Goal: Transaction & Acquisition: Purchase product/service

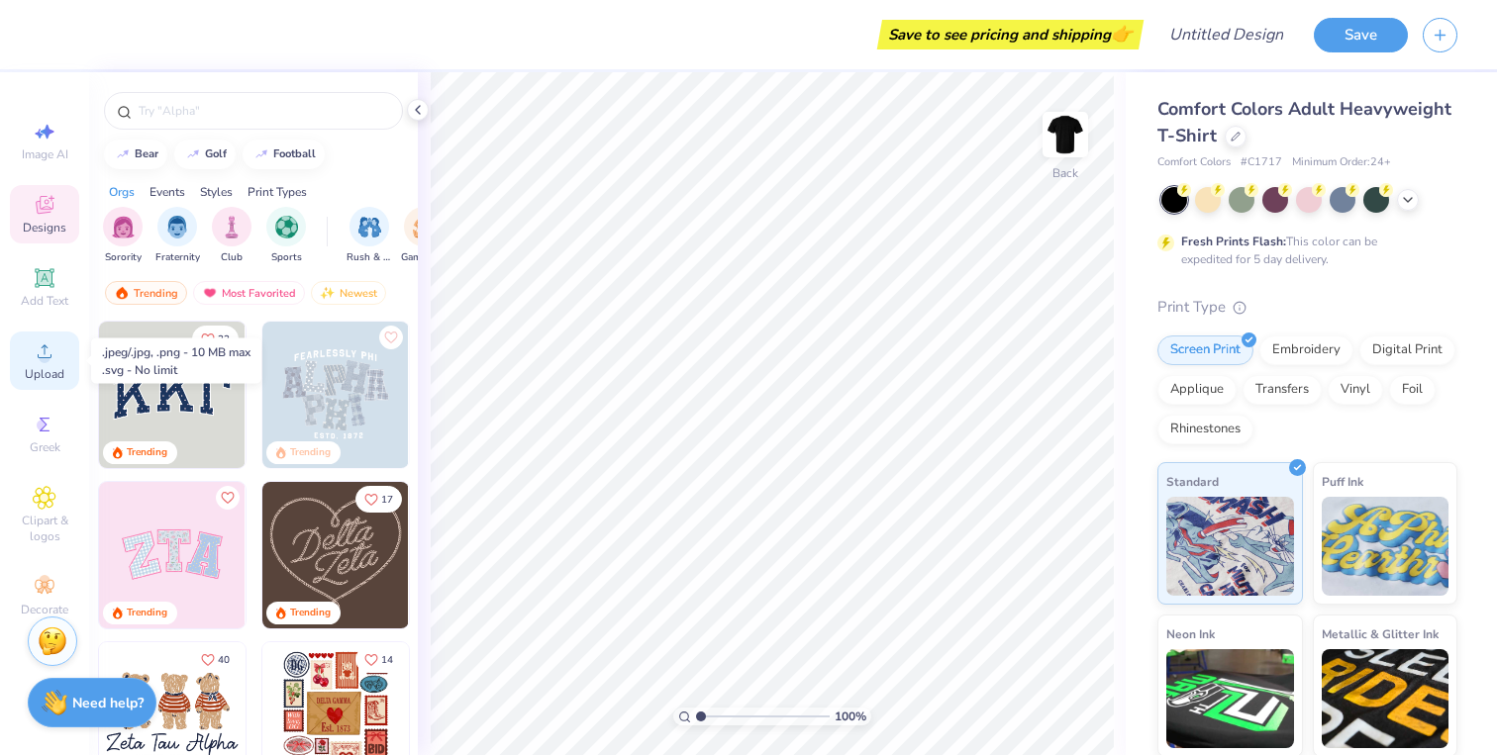
click at [49, 363] on div "Upload" at bounding box center [44, 361] width 69 height 58
click at [50, 357] on icon at bounding box center [45, 352] width 14 height 14
click at [44, 370] on span "Upload" at bounding box center [45, 374] width 40 height 16
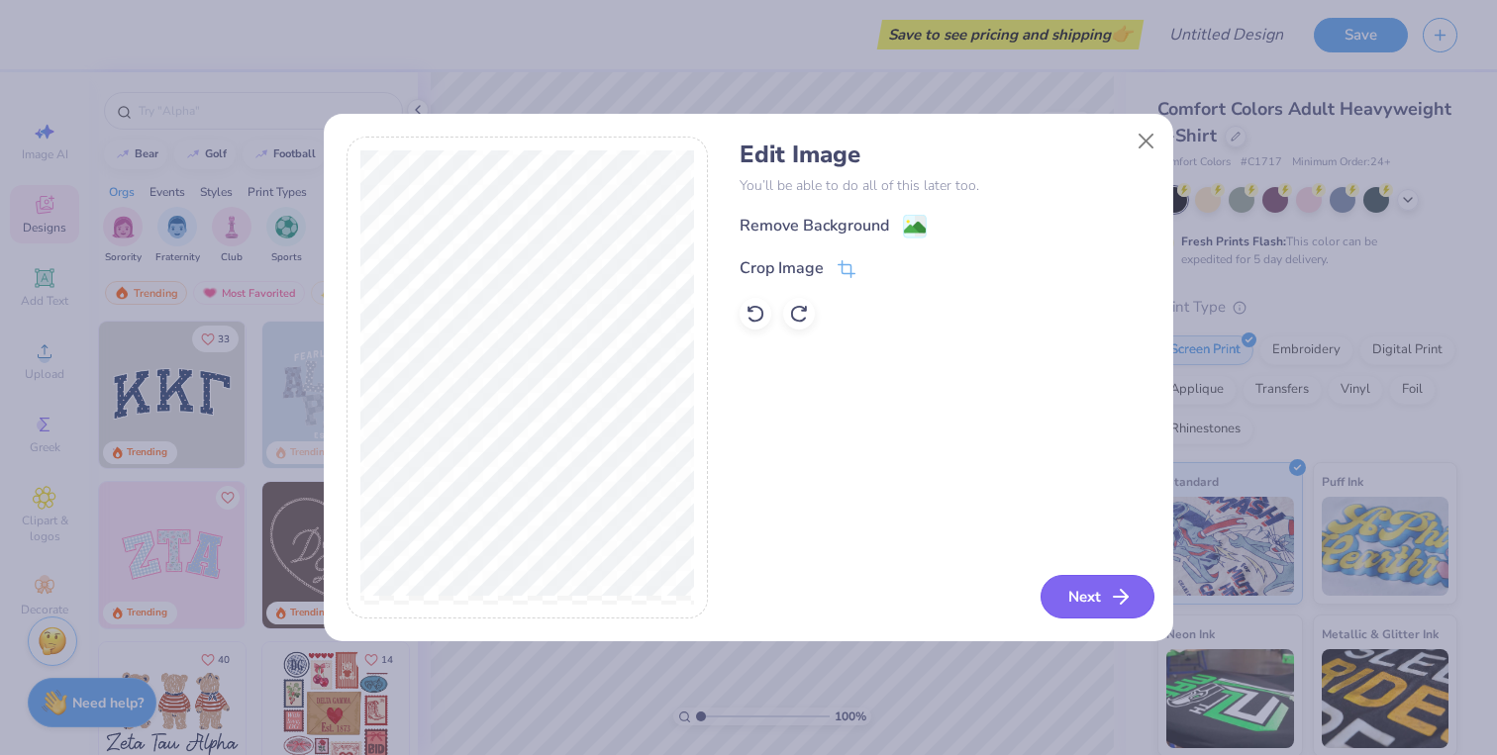
click at [1093, 606] on button "Next" at bounding box center [1097, 597] width 114 height 44
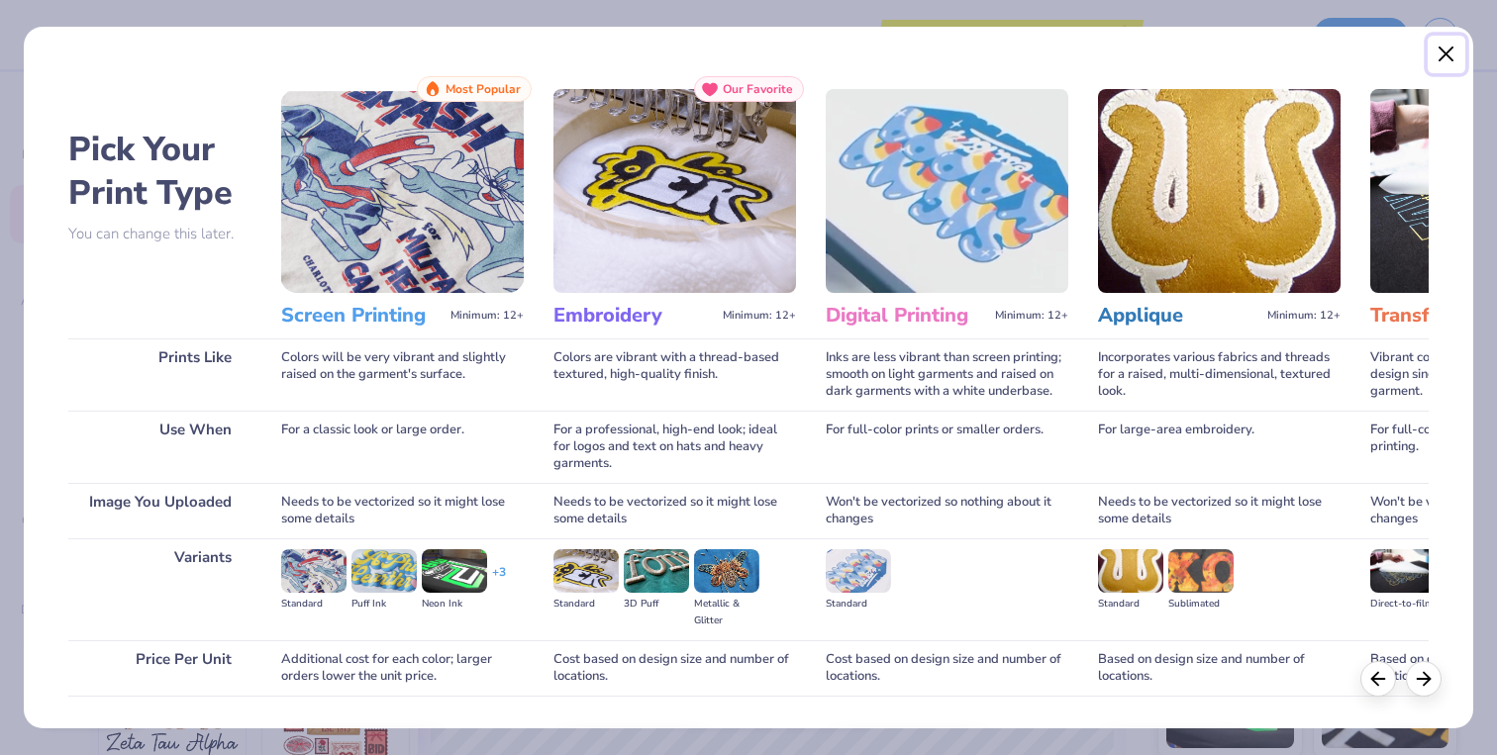
click at [1449, 56] on button "Close" at bounding box center [1447, 55] width 38 height 38
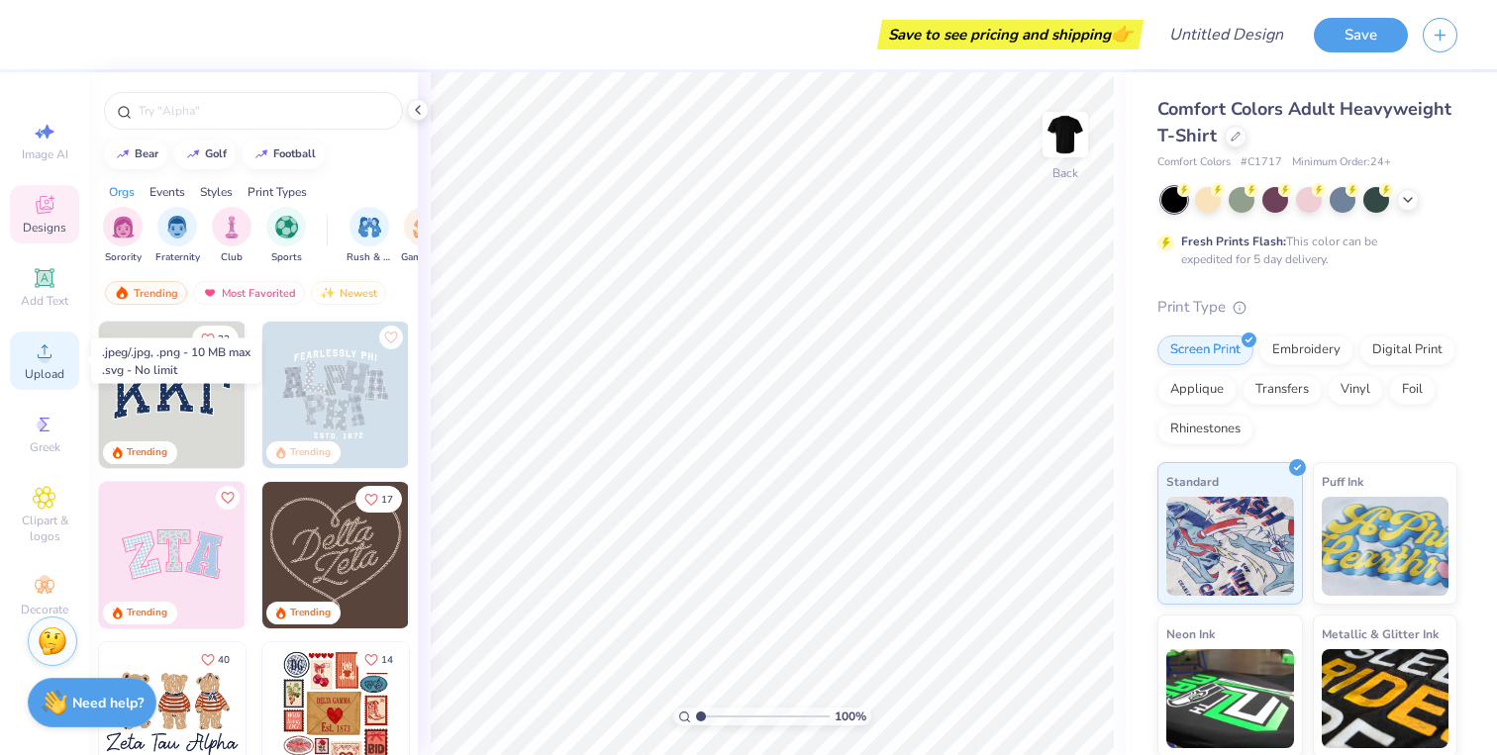
click at [51, 371] on span "Upload" at bounding box center [45, 374] width 40 height 16
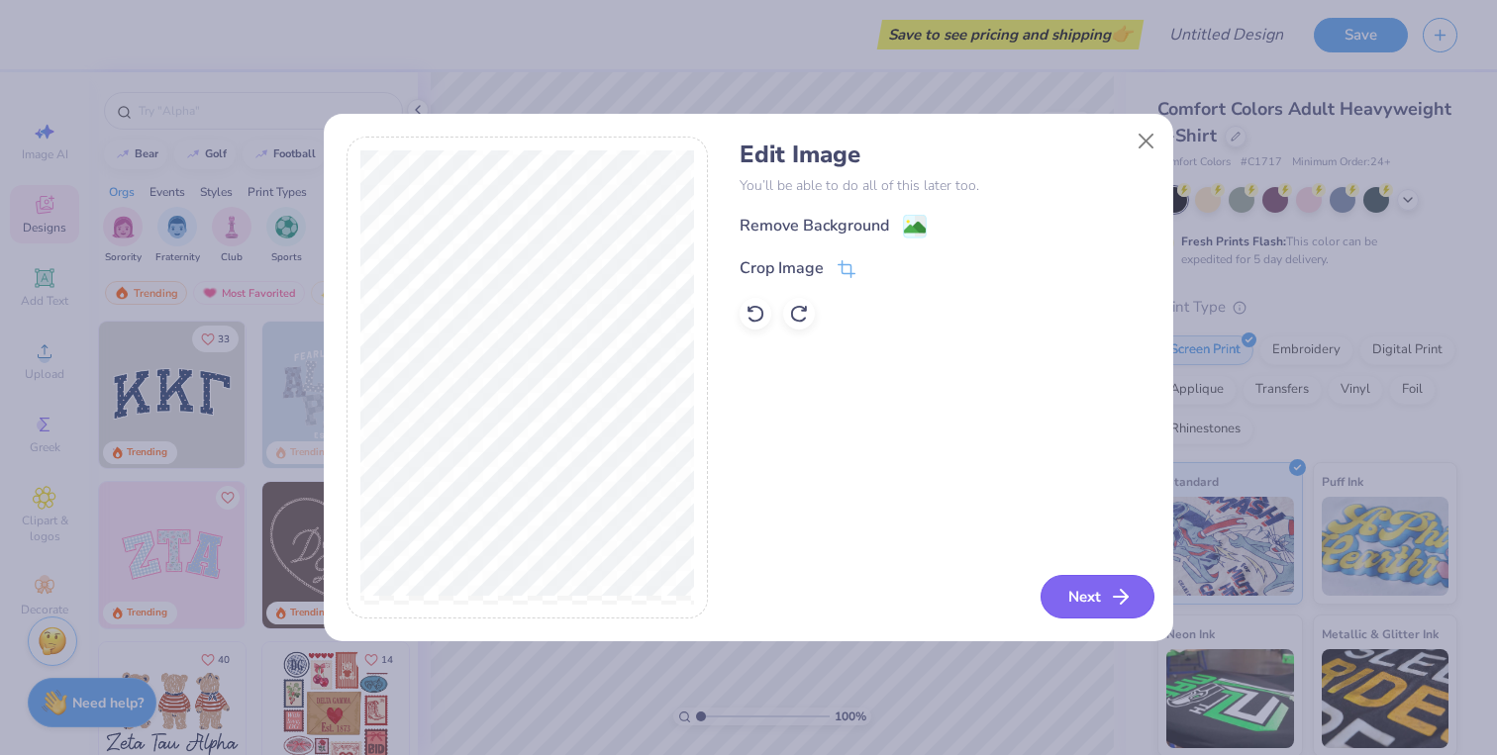
click at [1081, 598] on button "Next" at bounding box center [1097, 597] width 114 height 44
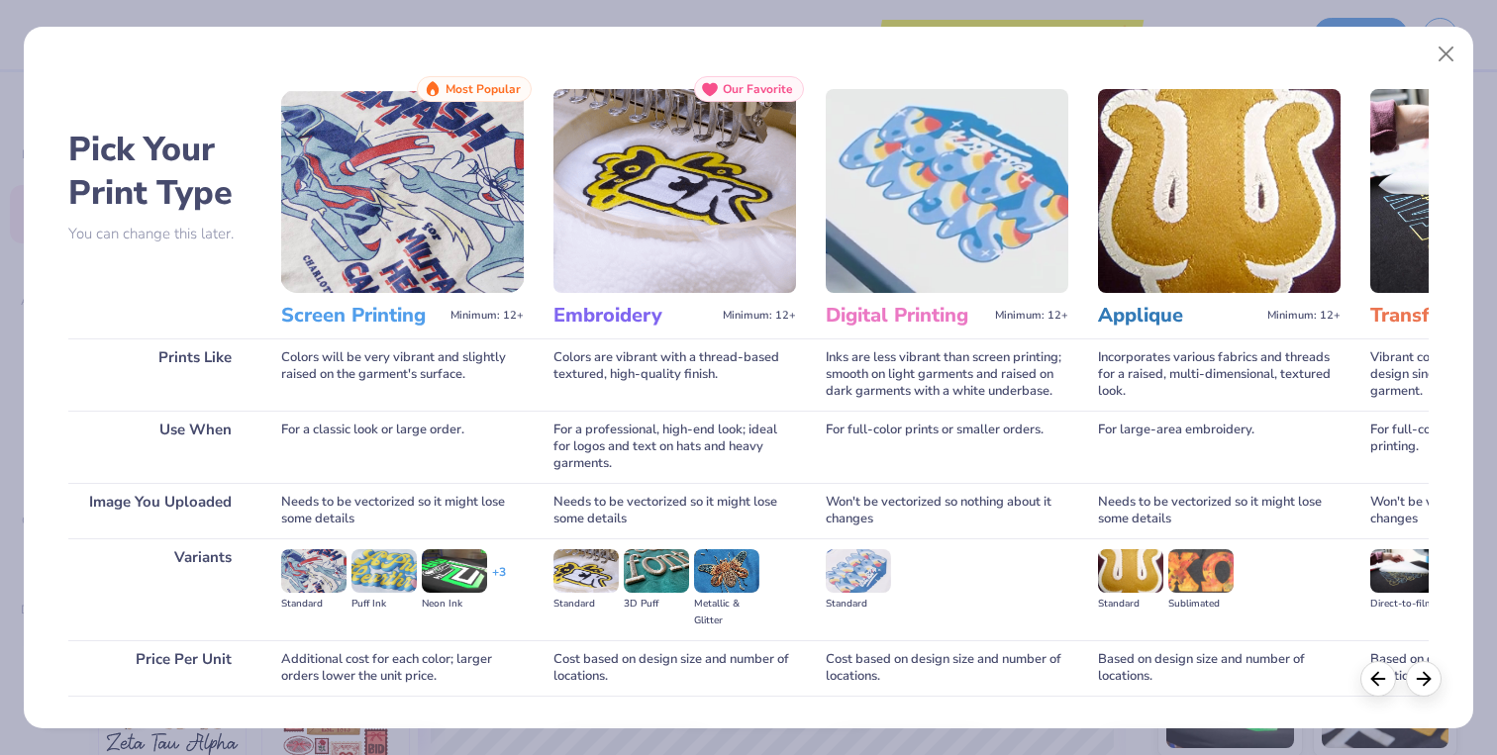
click at [406, 204] on img at bounding box center [402, 191] width 243 height 204
click at [384, 316] on h3 "Screen Printing" at bounding box center [361, 316] width 161 height 26
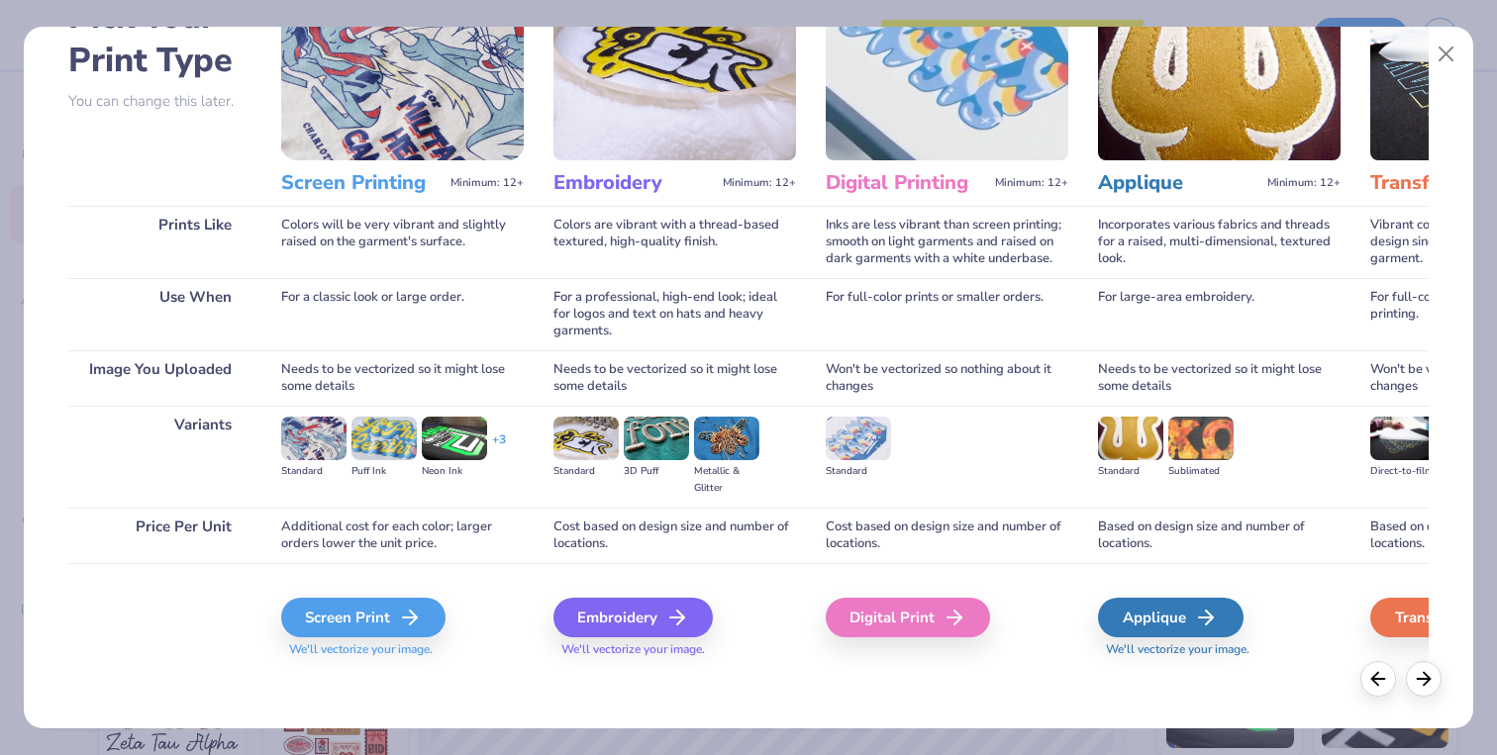
drag, startPoint x: 388, startPoint y: 630, endPoint x: 247, endPoint y: 633, distance: 140.6
click at [247, 633] on div "Pick Your Print Type You can change this later. Prints Like Use When Image You …" at bounding box center [748, 307] width 1361 height 726
click at [385, 613] on div "Screen Print" at bounding box center [366, 618] width 164 height 40
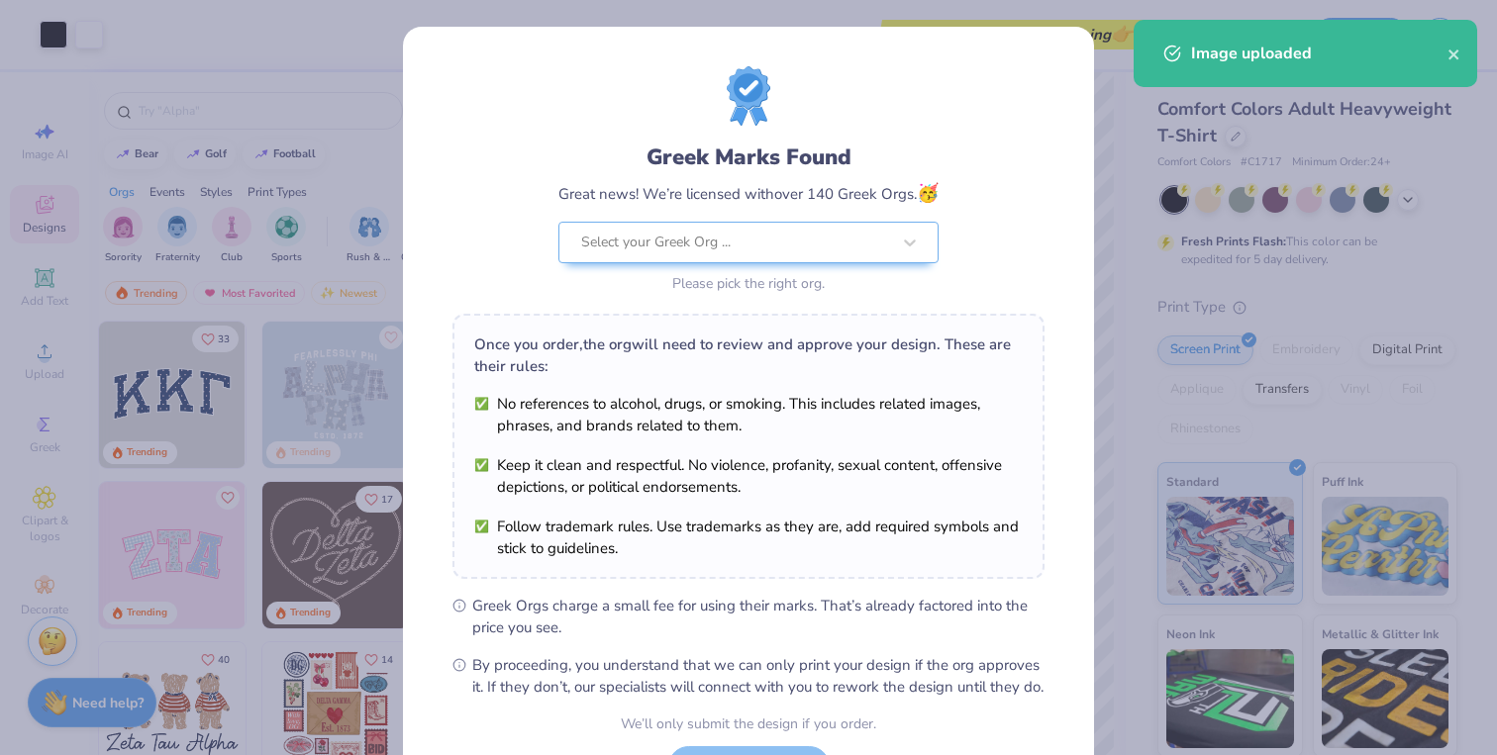
click at [756, 366] on body "Art colors Save to see pricing and shipping 👉 Design Title Save Image AI Design…" at bounding box center [748, 377] width 1497 height 755
type input "1.75"
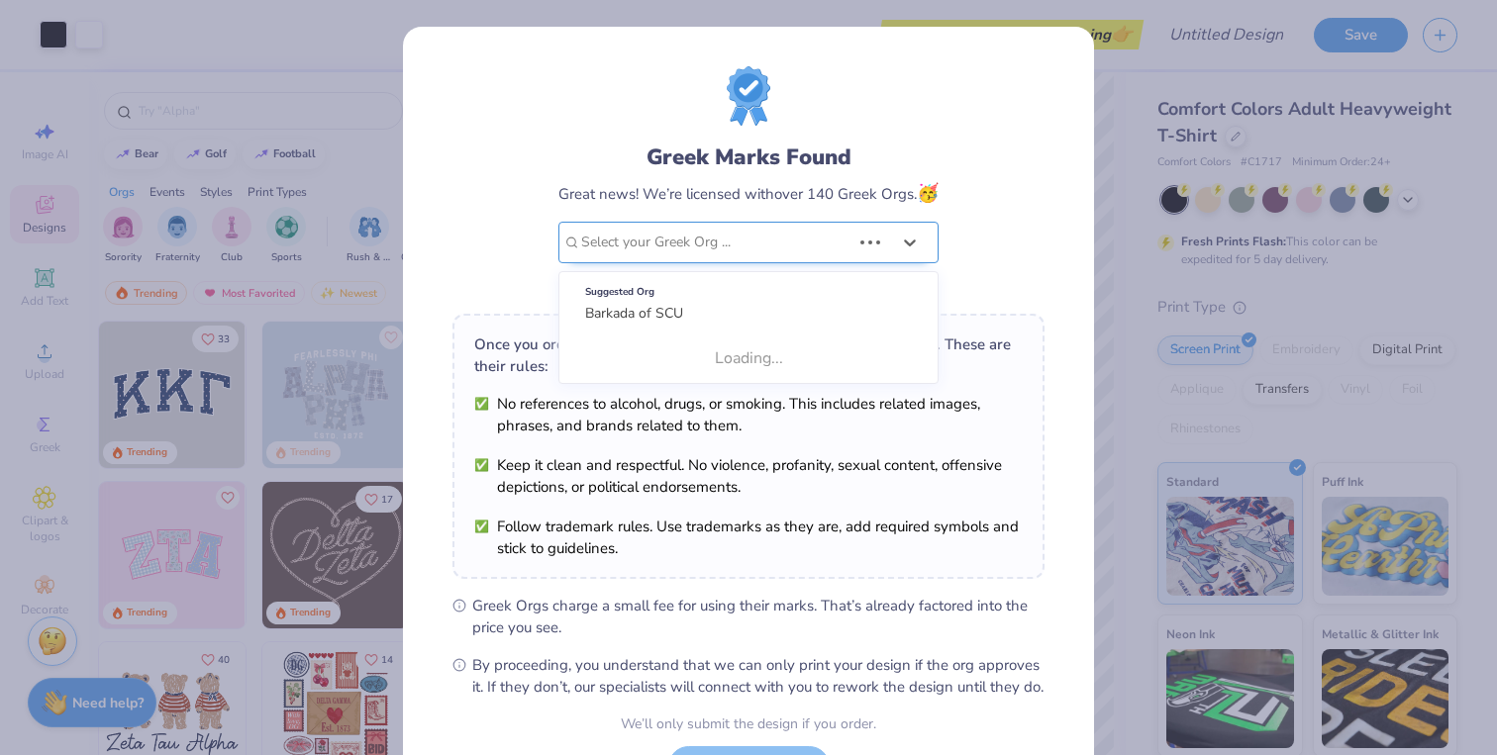
click at [865, 239] on div "Select your Greek Org ..." at bounding box center [748, 243] width 380 height 42
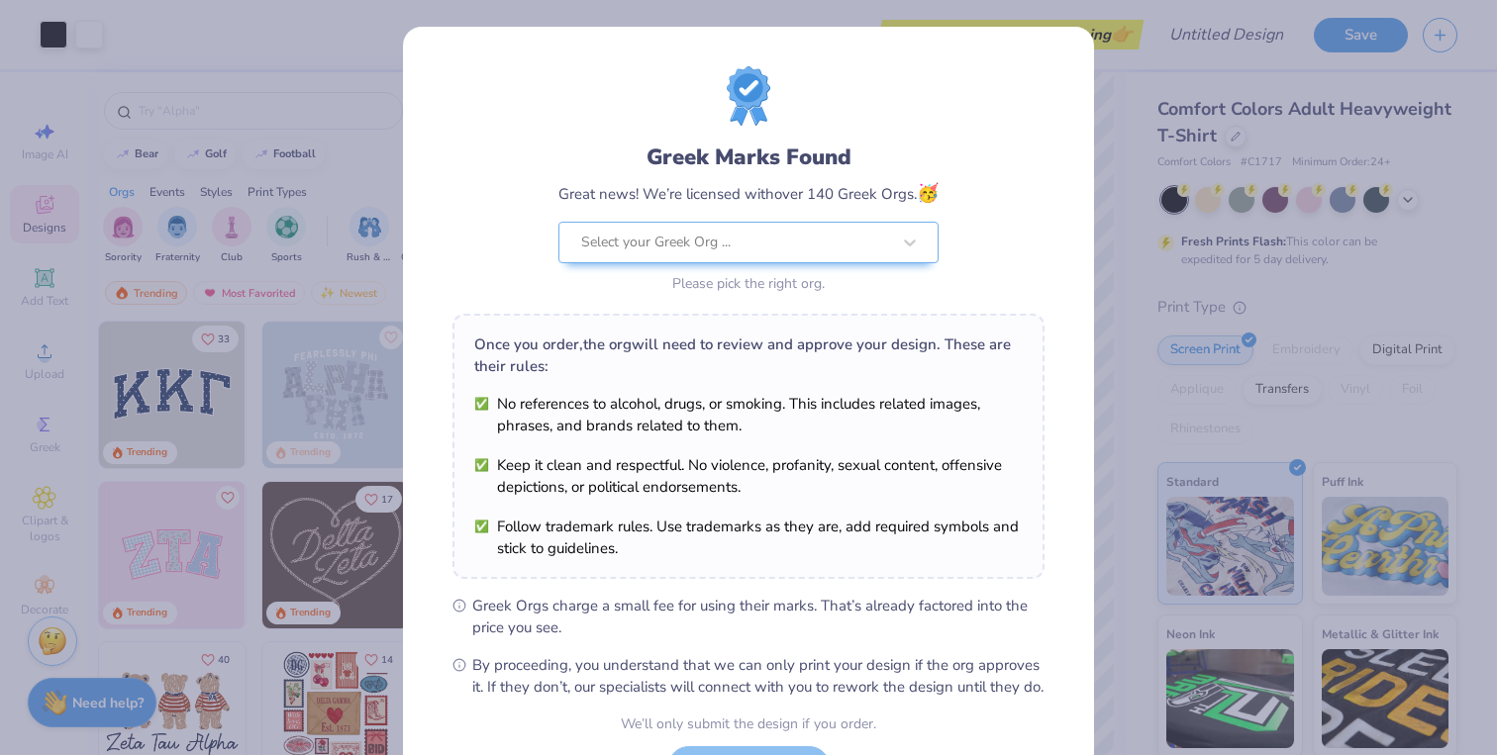
click at [911, 129] on div "Greek Marks Found Great news! We’re licensed with over 140 Greek Orgs. 🥳 Select…" at bounding box center [748, 182] width 592 height 232
click at [851, 251] on div at bounding box center [735, 243] width 309 height 26
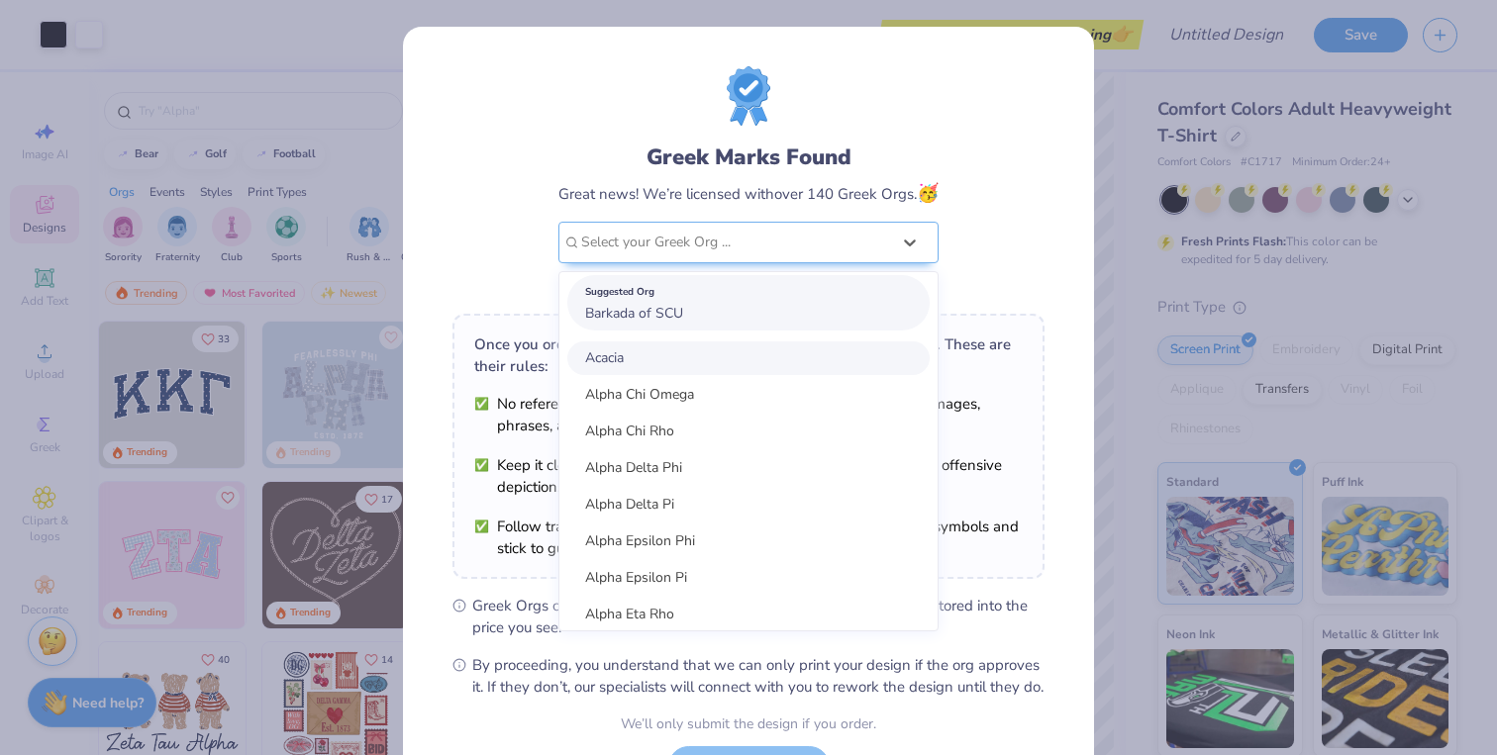
click at [823, 313] on div "Suggested Org Barkada of SCU" at bounding box center [748, 302] width 362 height 55
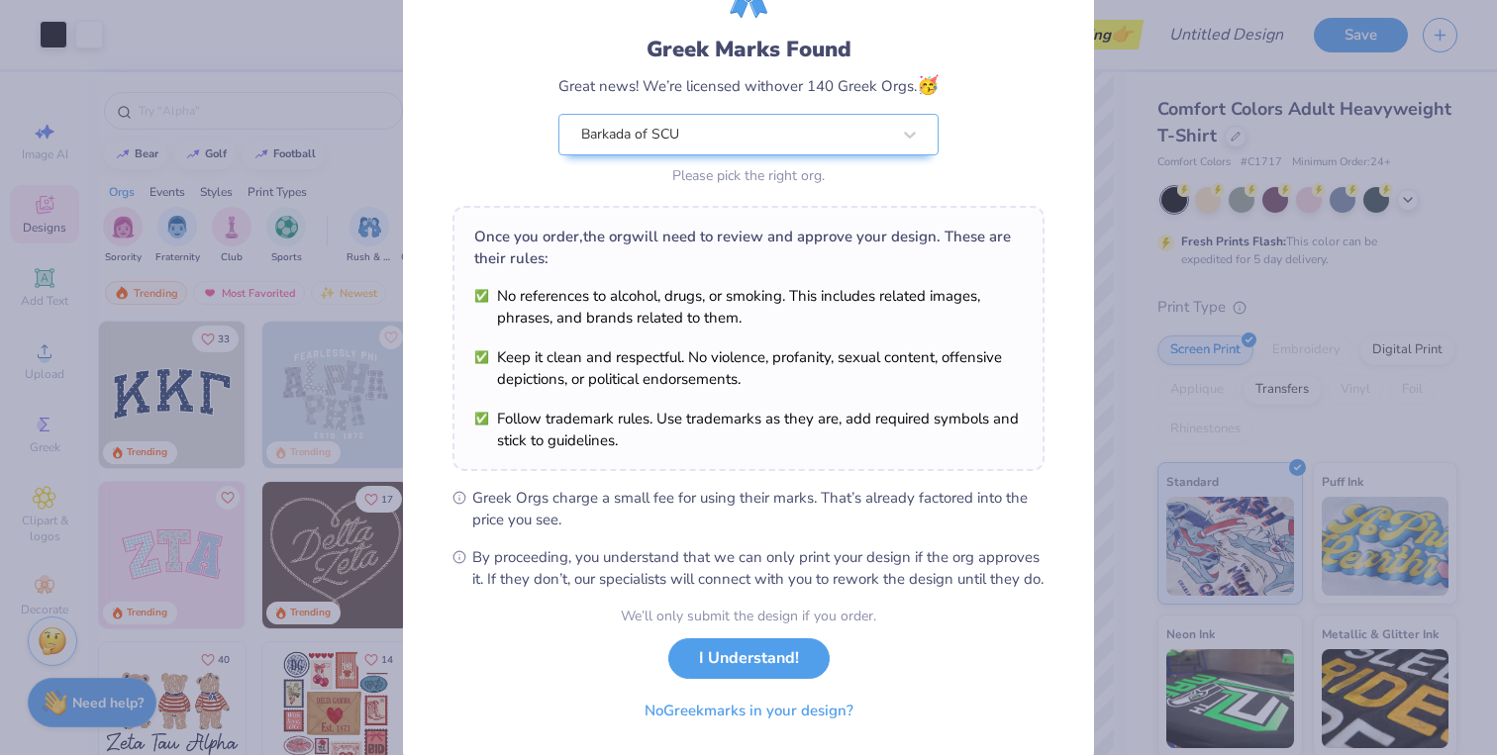
scroll to position [171, 0]
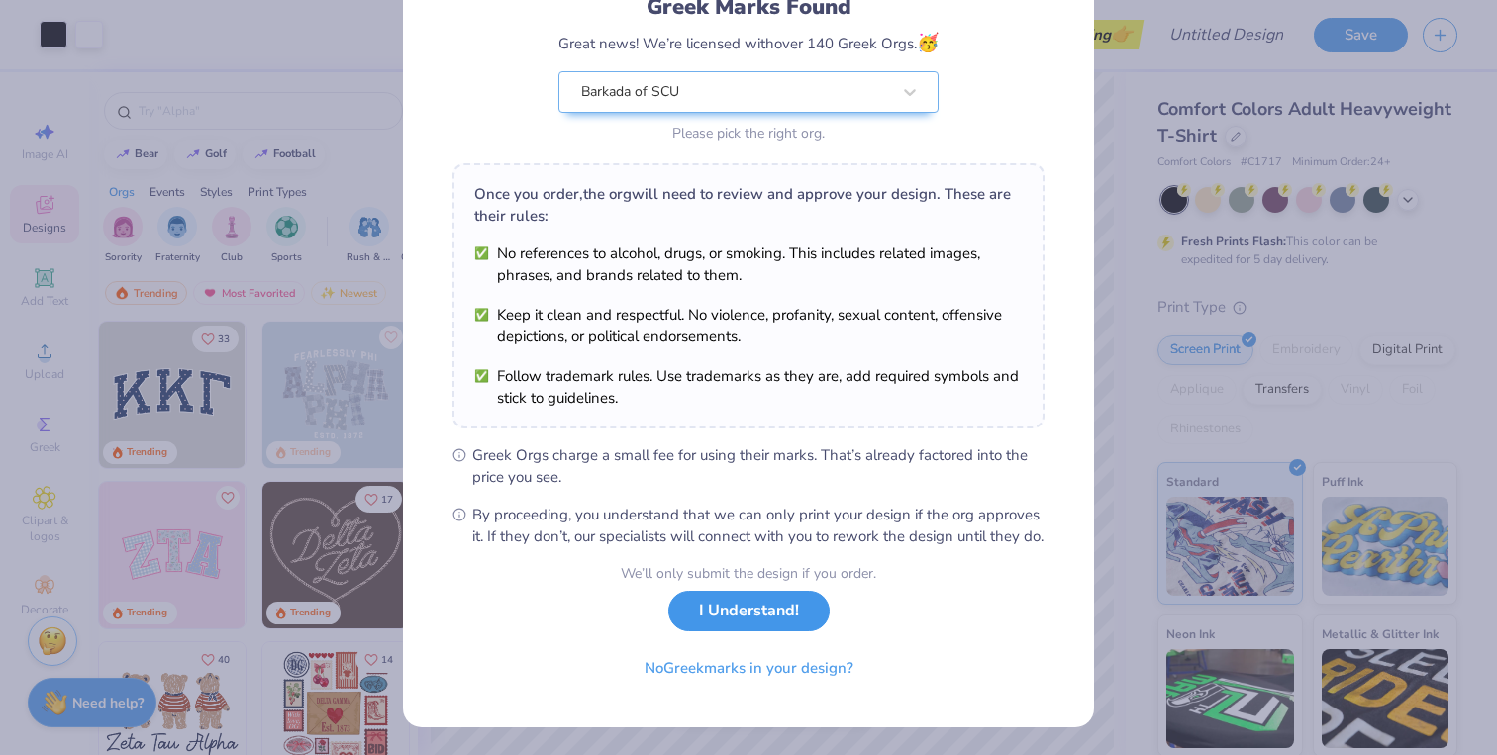
click at [768, 610] on button "I Understand!" at bounding box center [748, 611] width 161 height 41
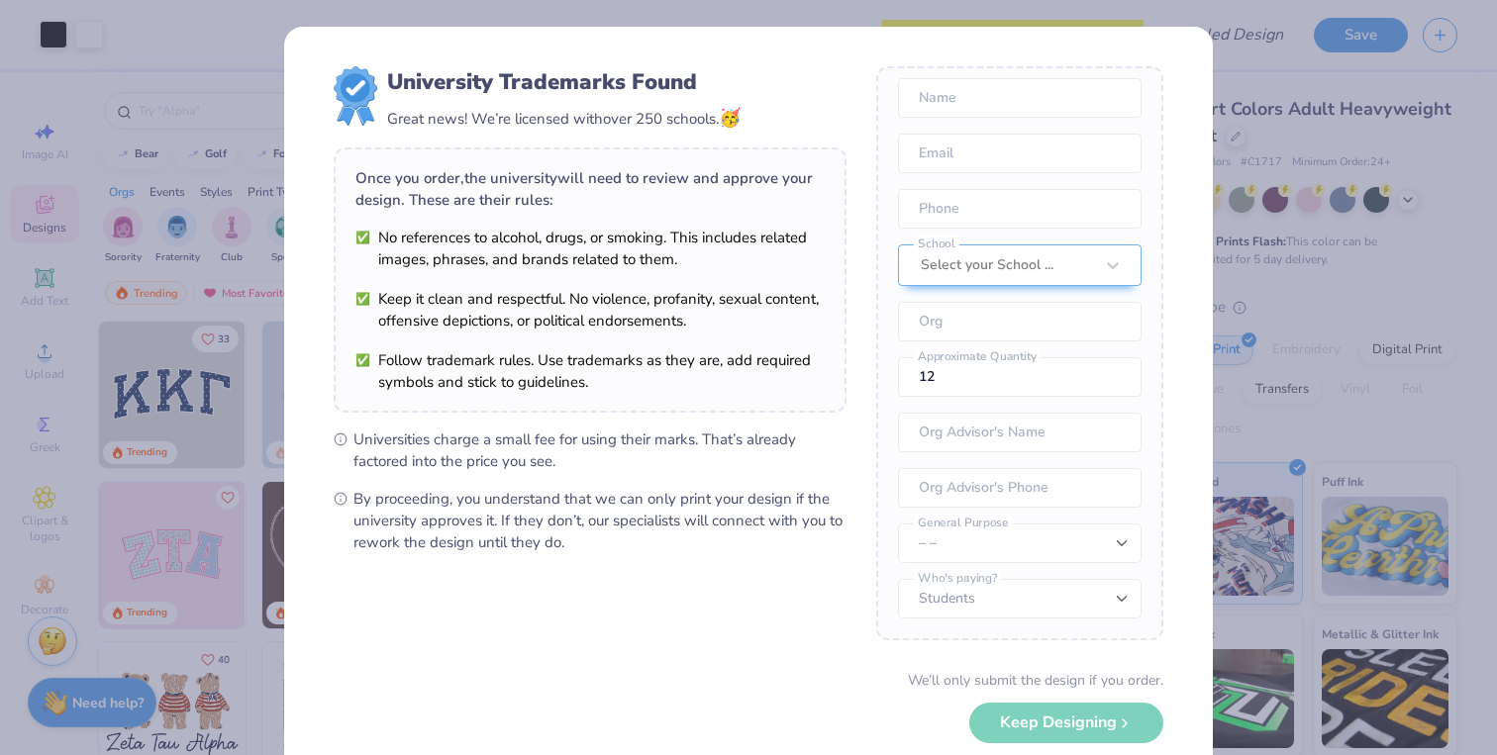
scroll to position [106, 0]
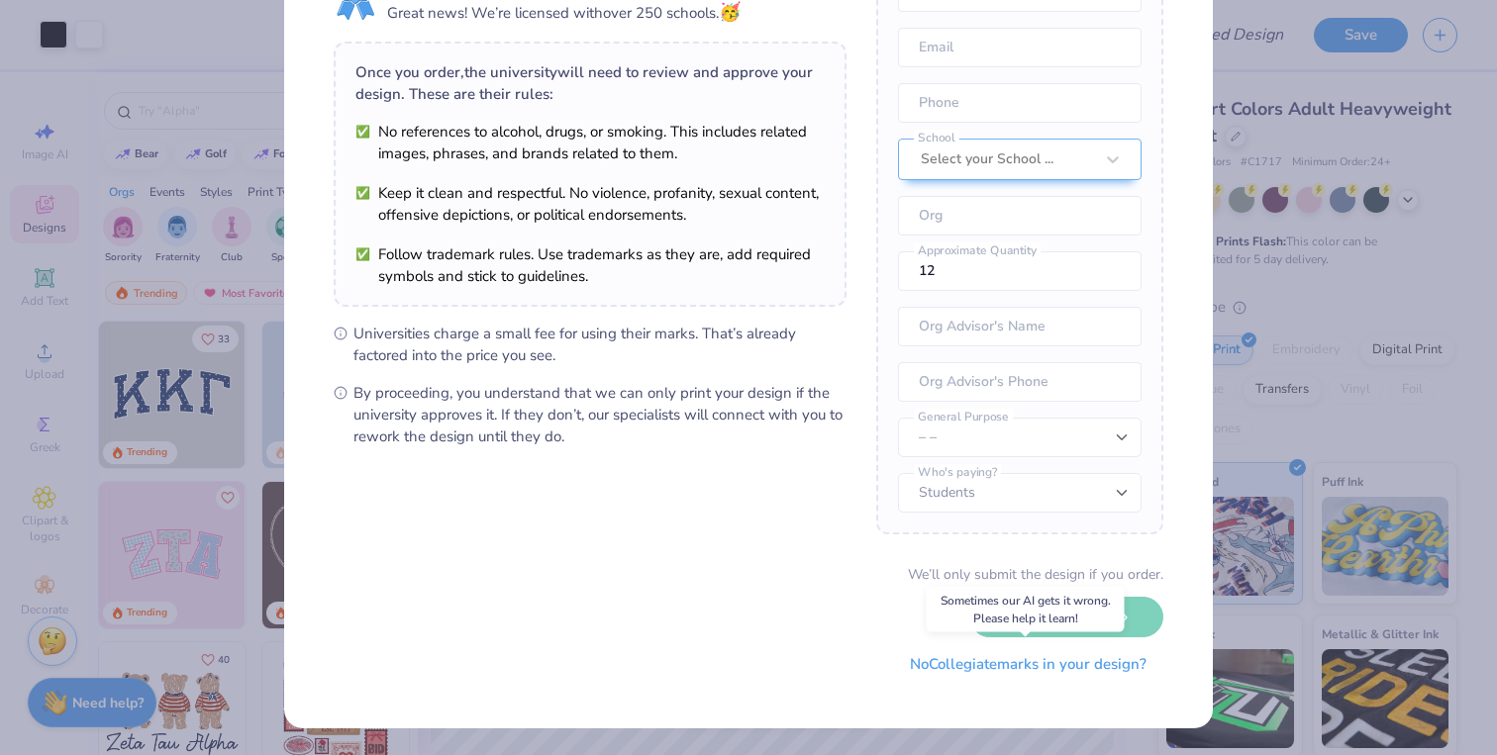
click at [931, 667] on button "No Collegiate marks in your design?" at bounding box center [1028, 664] width 270 height 41
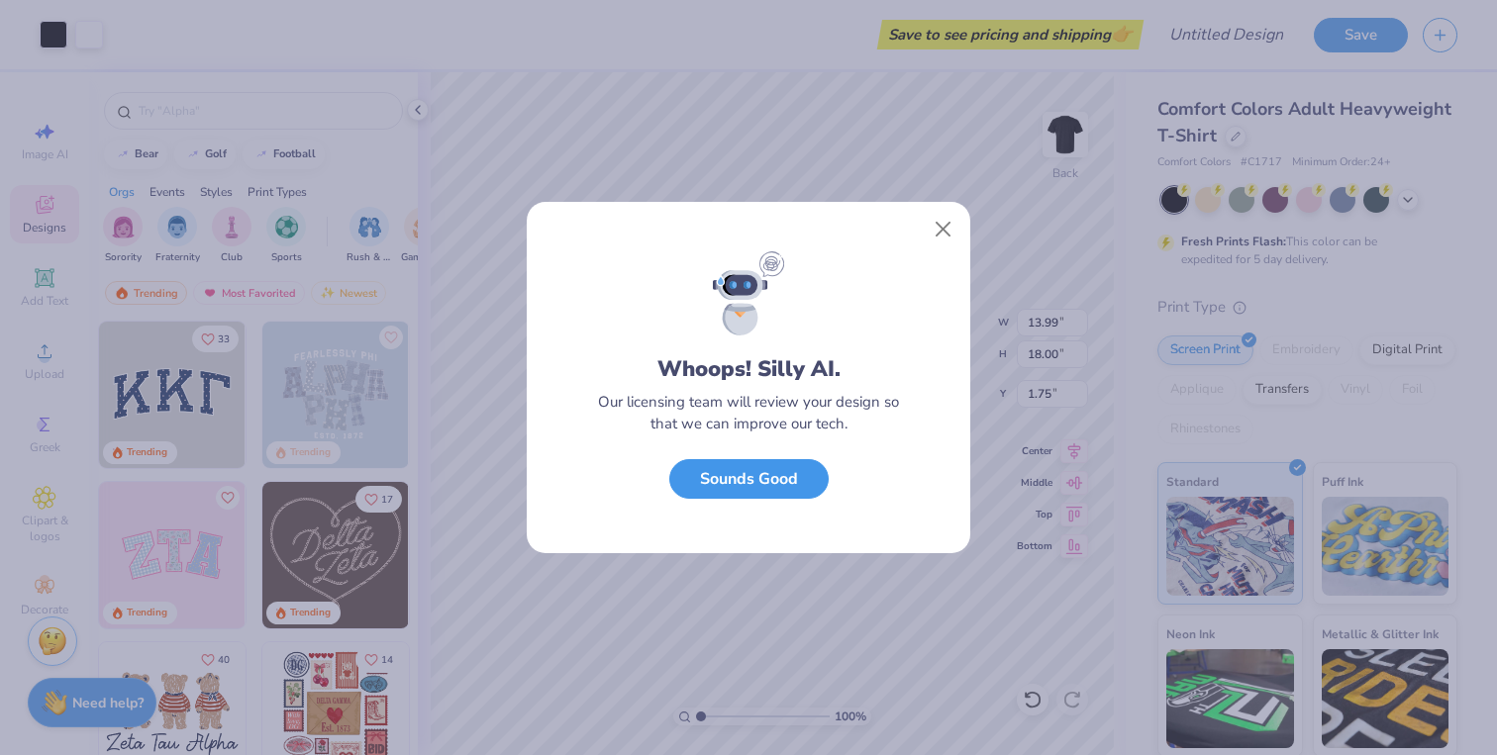
click at [795, 489] on button "Sounds Good" at bounding box center [748, 479] width 159 height 41
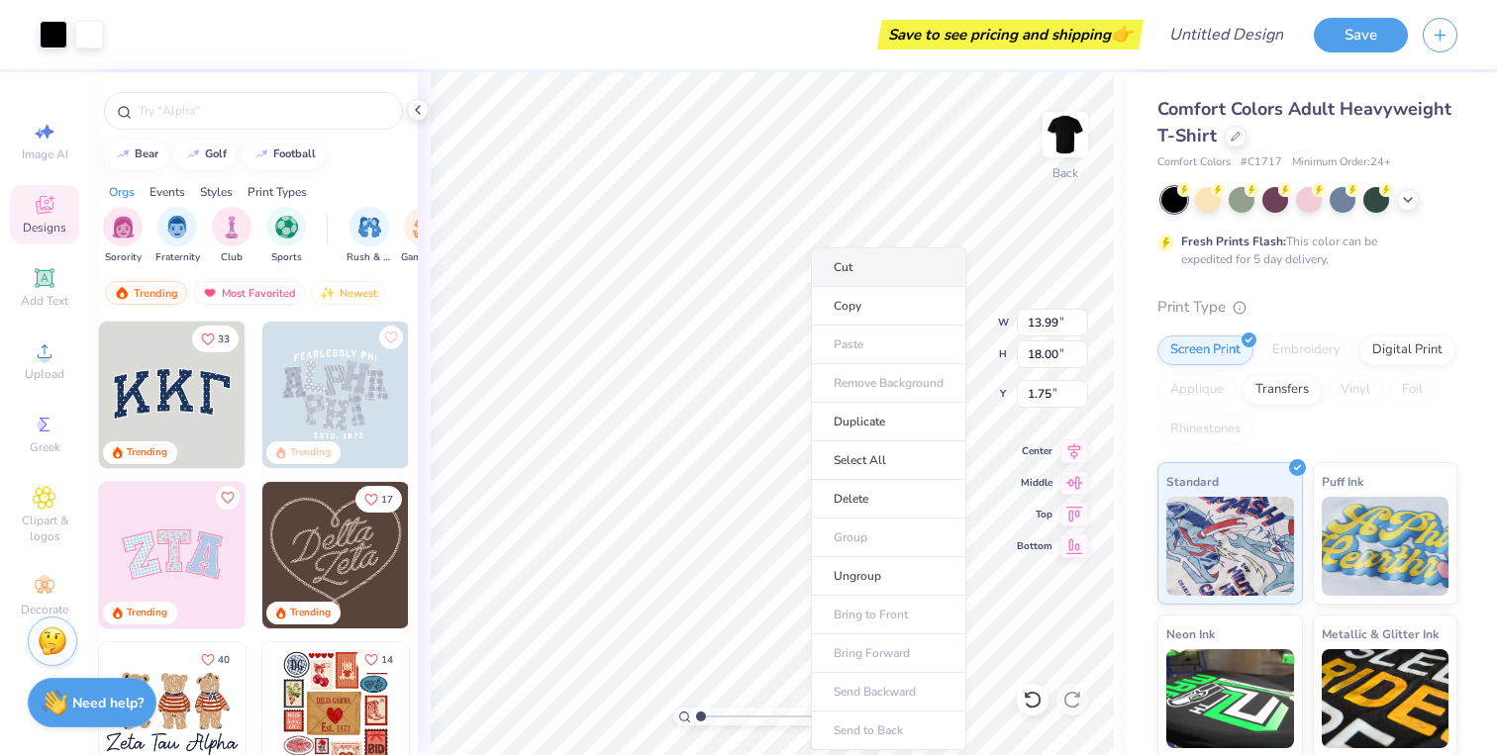
click at [873, 279] on li "Cut" at bounding box center [888, 267] width 155 height 40
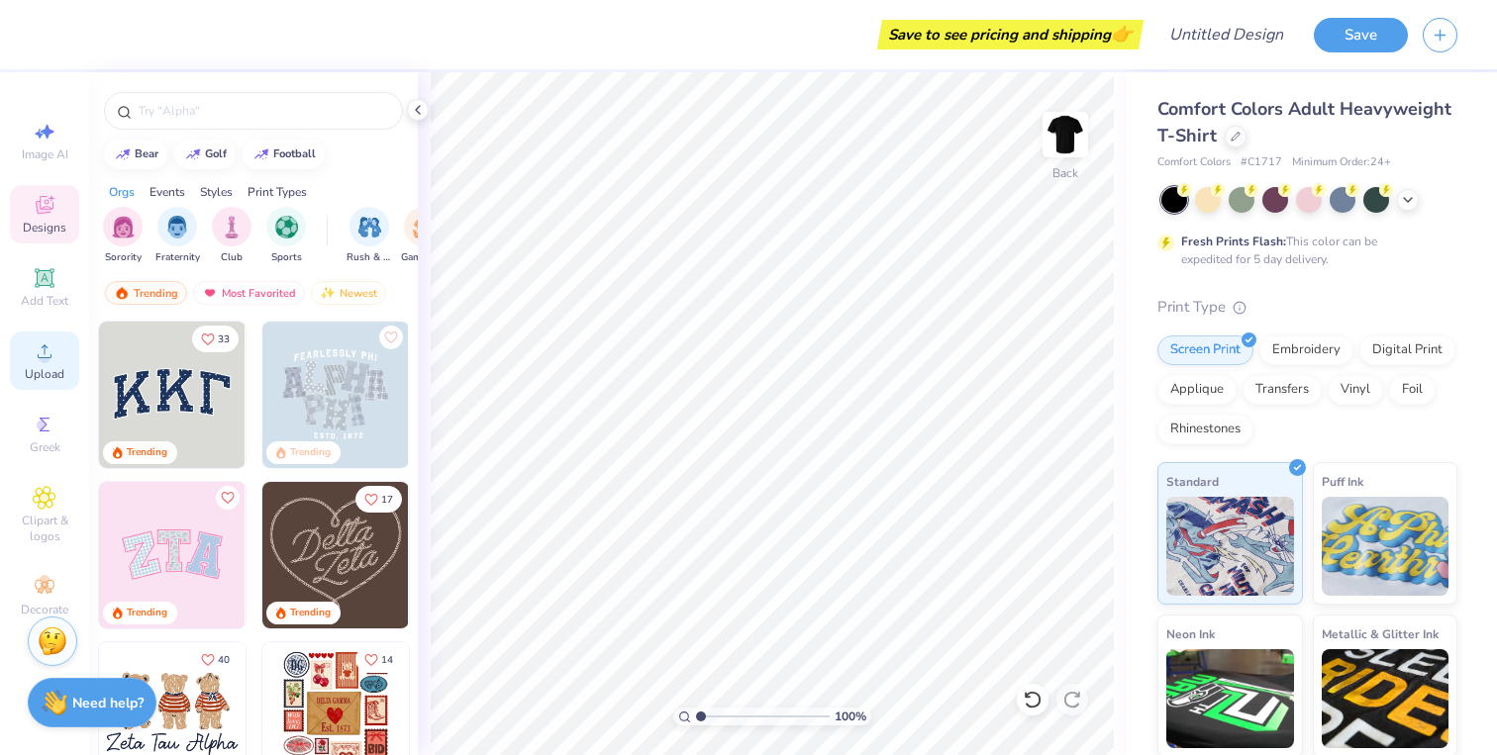
click at [49, 363] on div "Upload" at bounding box center [44, 361] width 69 height 58
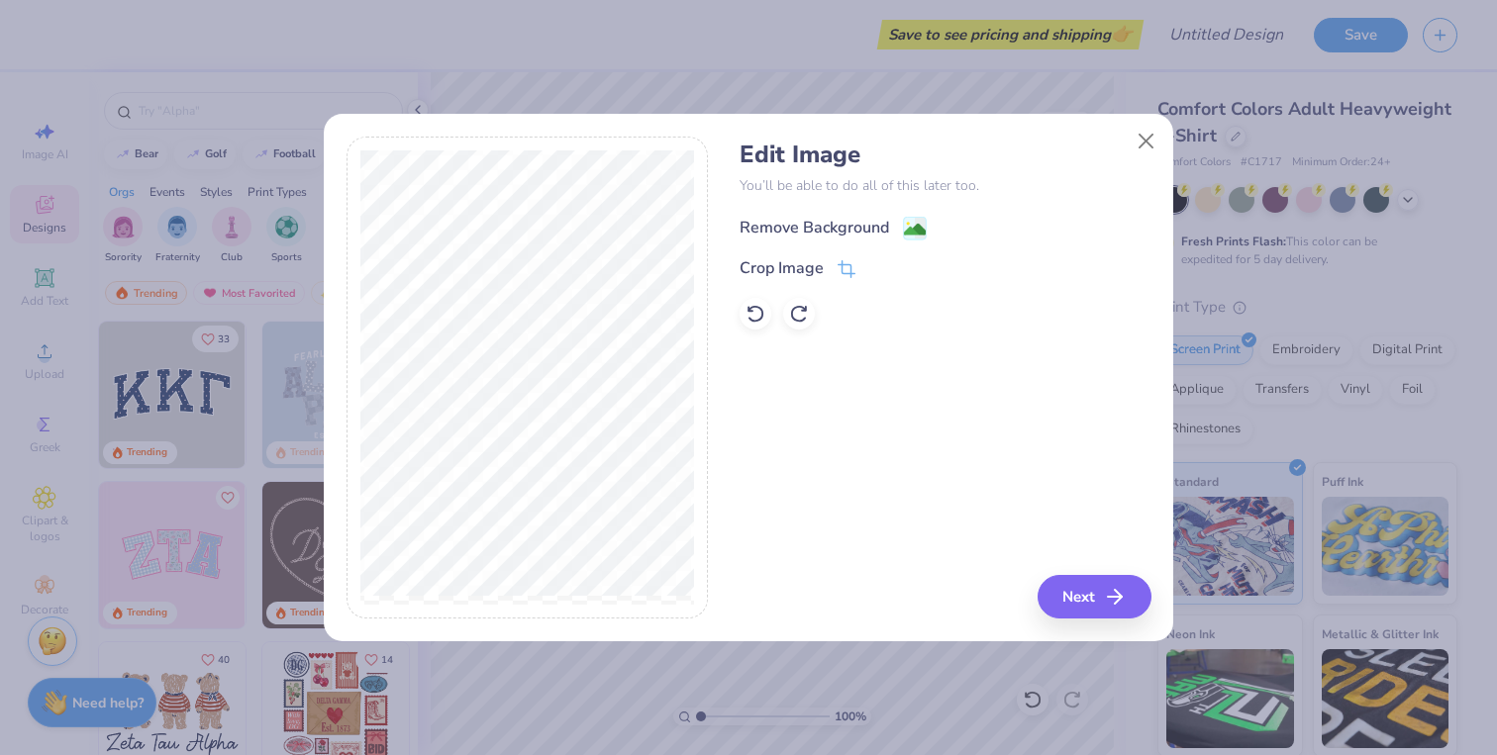
click at [850, 226] on div "Remove Background" at bounding box center [813, 228] width 149 height 24
click at [1109, 596] on icon "button" at bounding box center [1121, 597] width 24 height 24
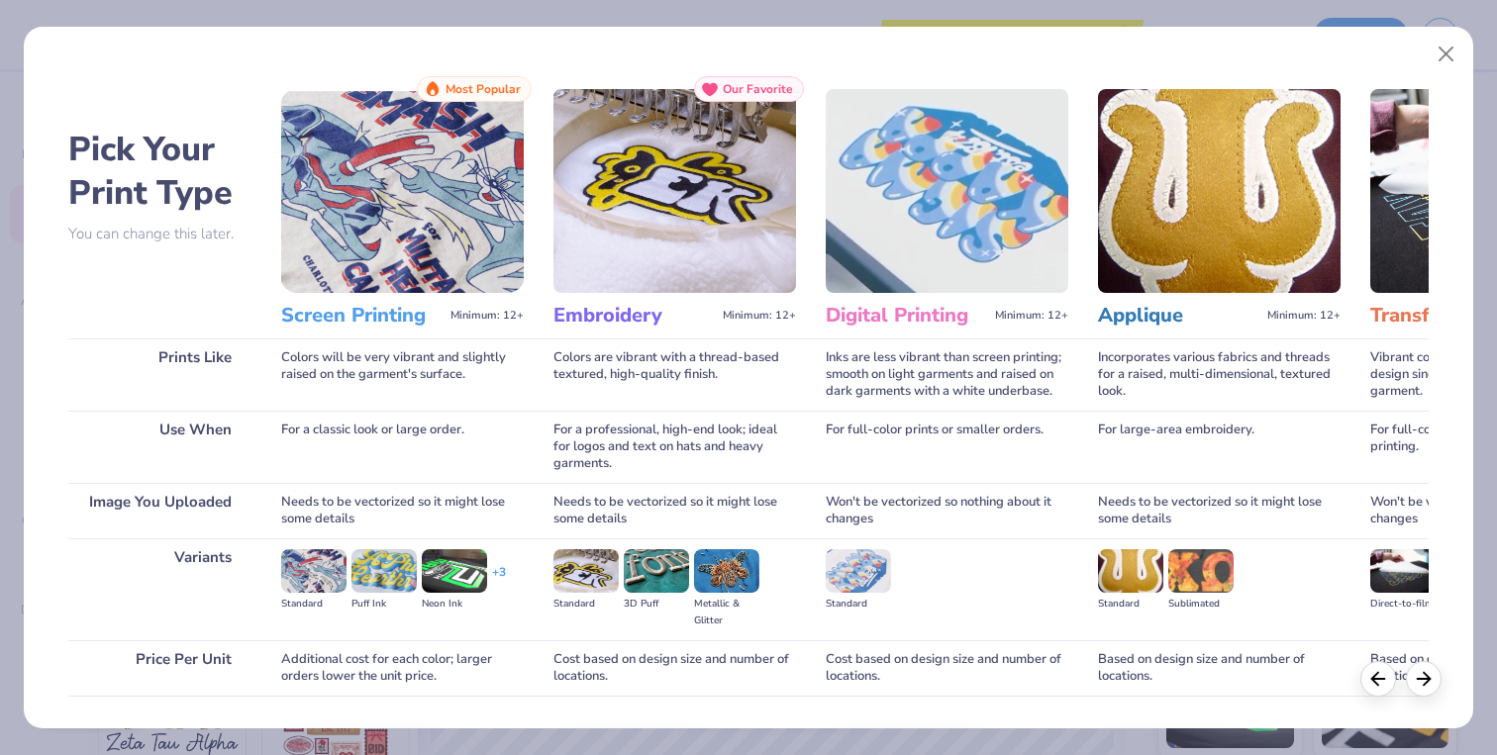
click at [378, 285] on img at bounding box center [402, 191] width 243 height 204
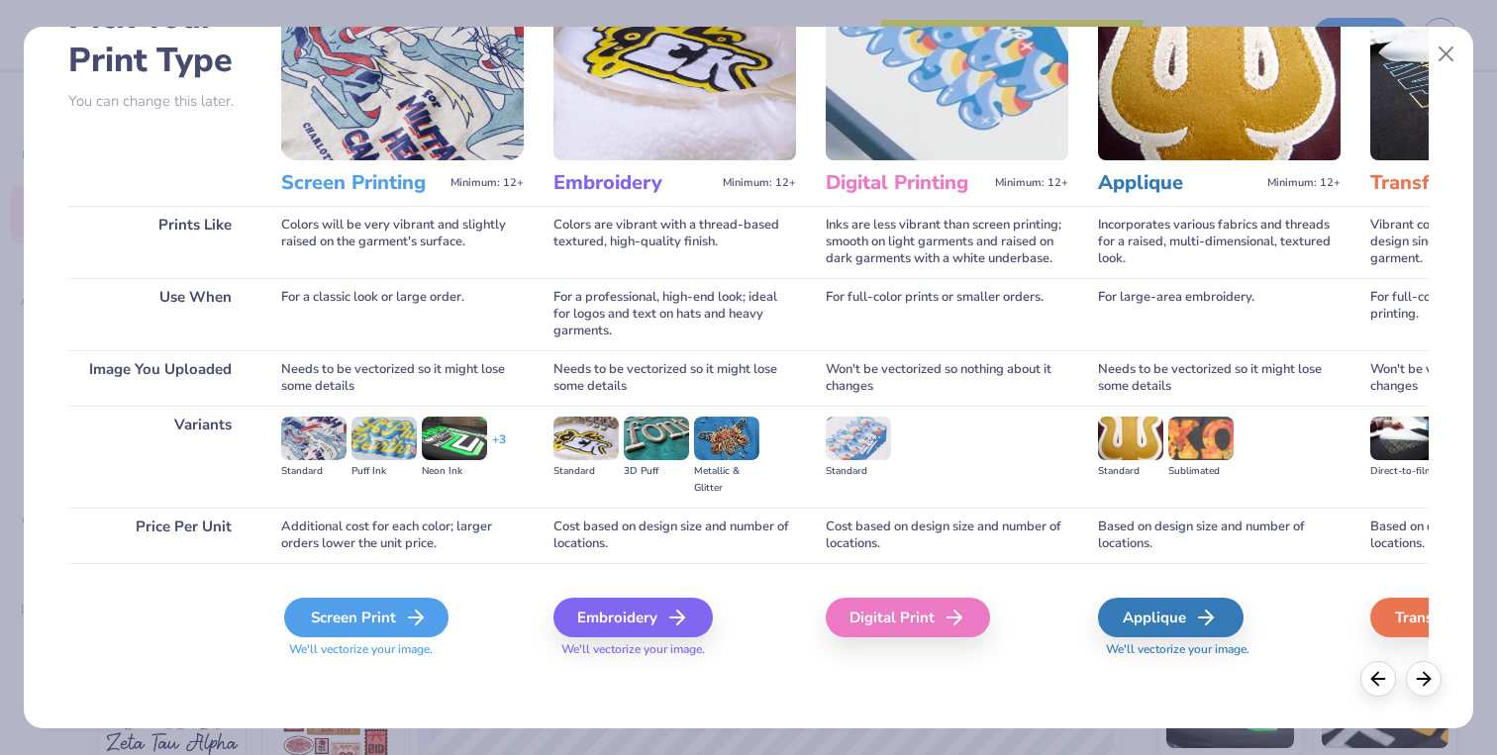
click at [375, 616] on div "Screen Print" at bounding box center [366, 618] width 164 height 40
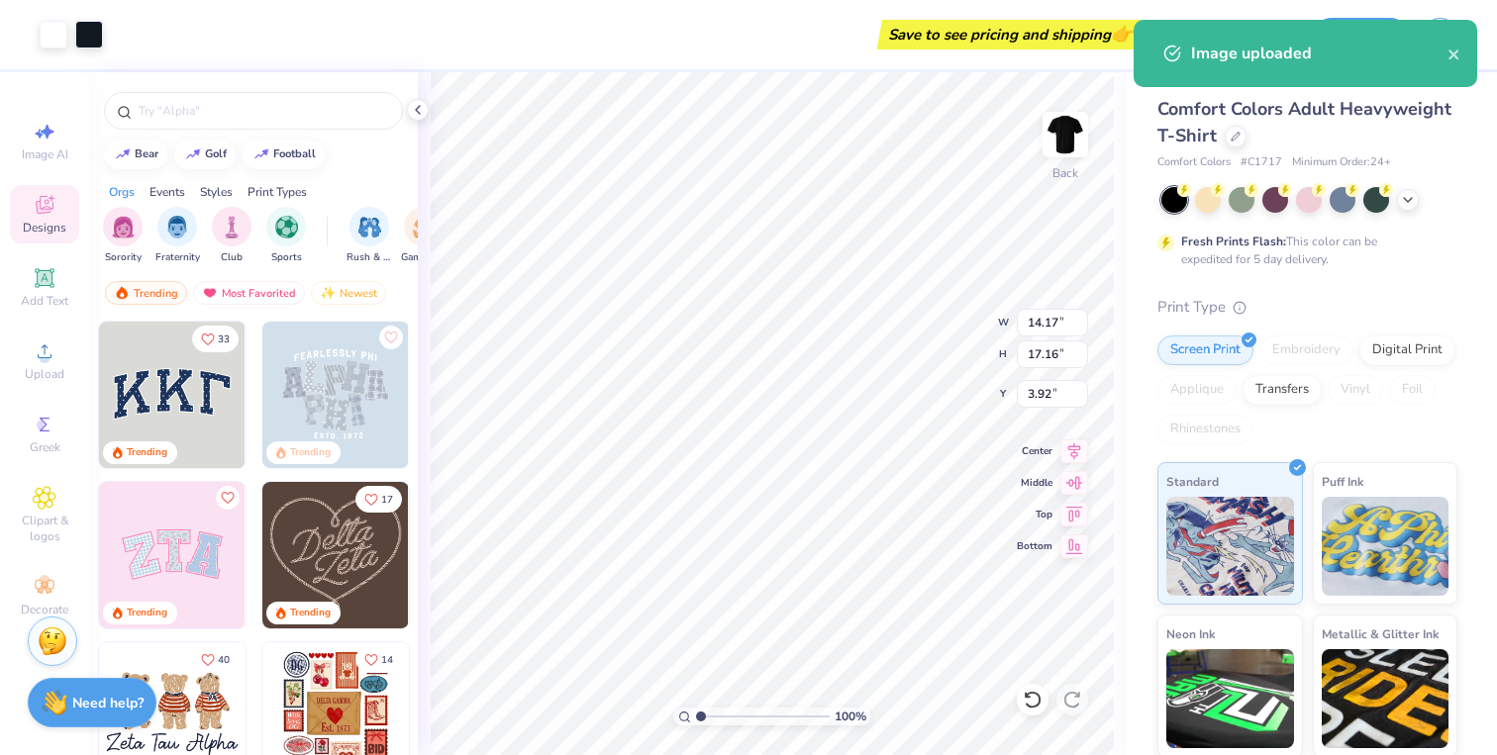
type input "4.18"
type input "5.06"
type input "16.02"
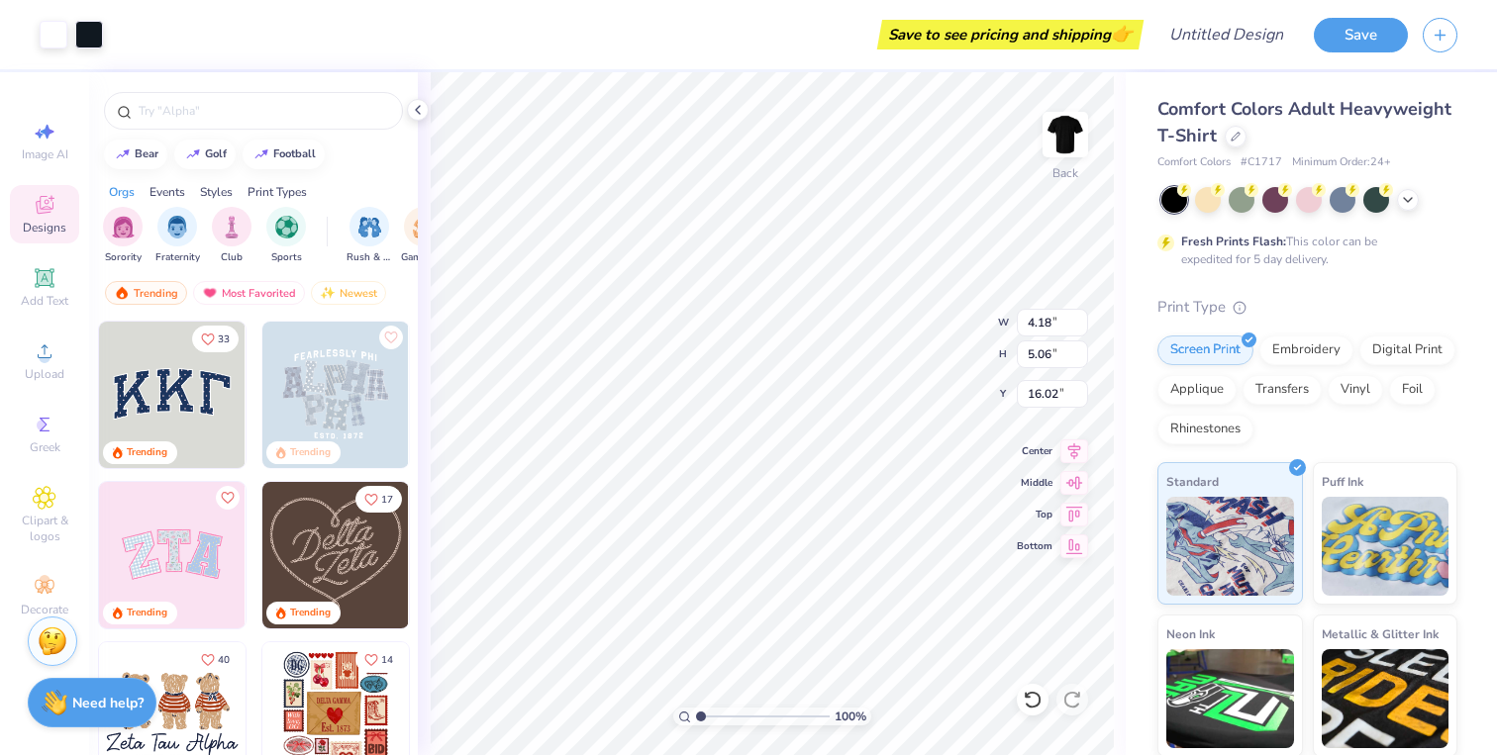
type input "2.87"
type input "3.48"
type input "3.00"
click at [1065, 126] on img at bounding box center [1065, 134] width 79 height 79
click at [50, 366] on span "Upload" at bounding box center [45, 374] width 40 height 16
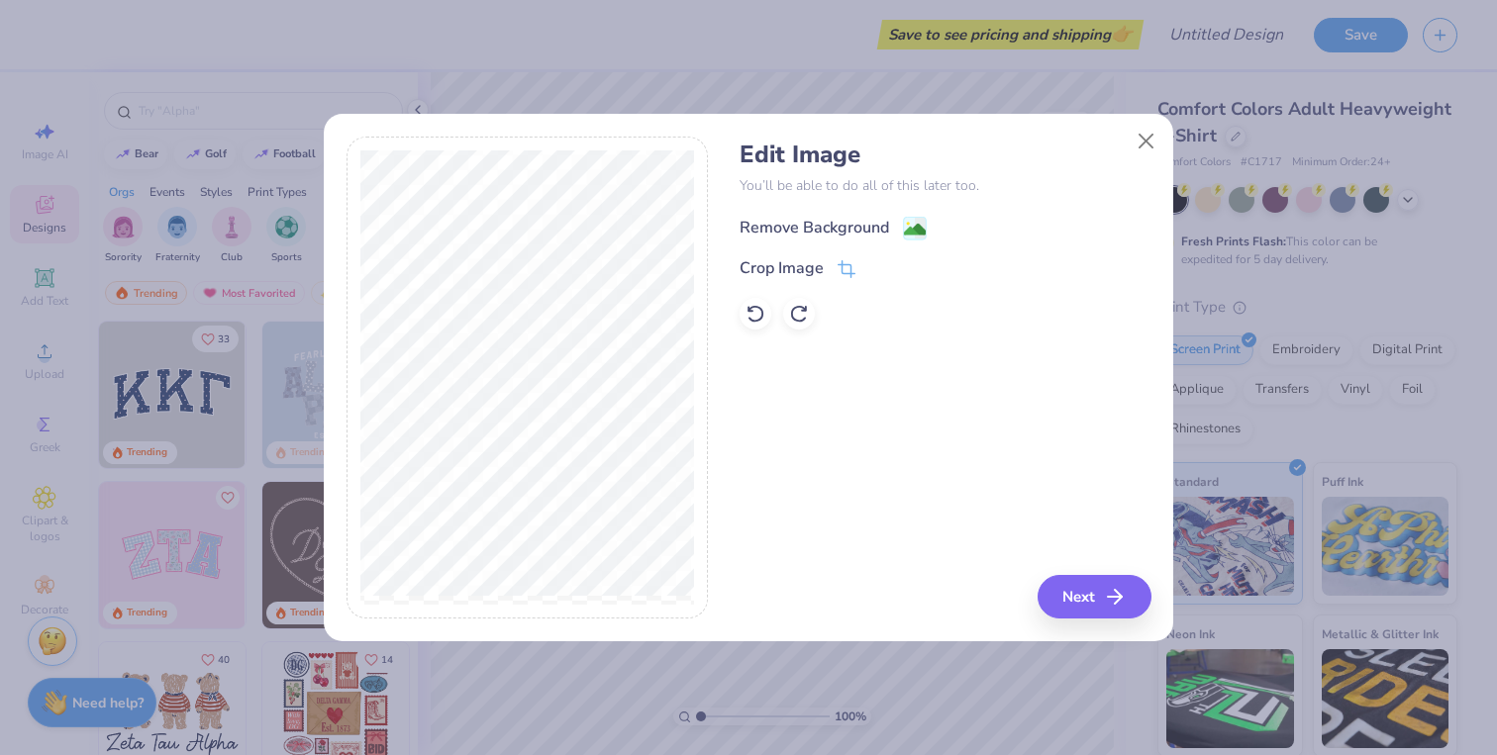
click at [914, 234] on image at bounding box center [915, 230] width 22 height 22
click at [1085, 587] on button "Next" at bounding box center [1097, 597] width 114 height 44
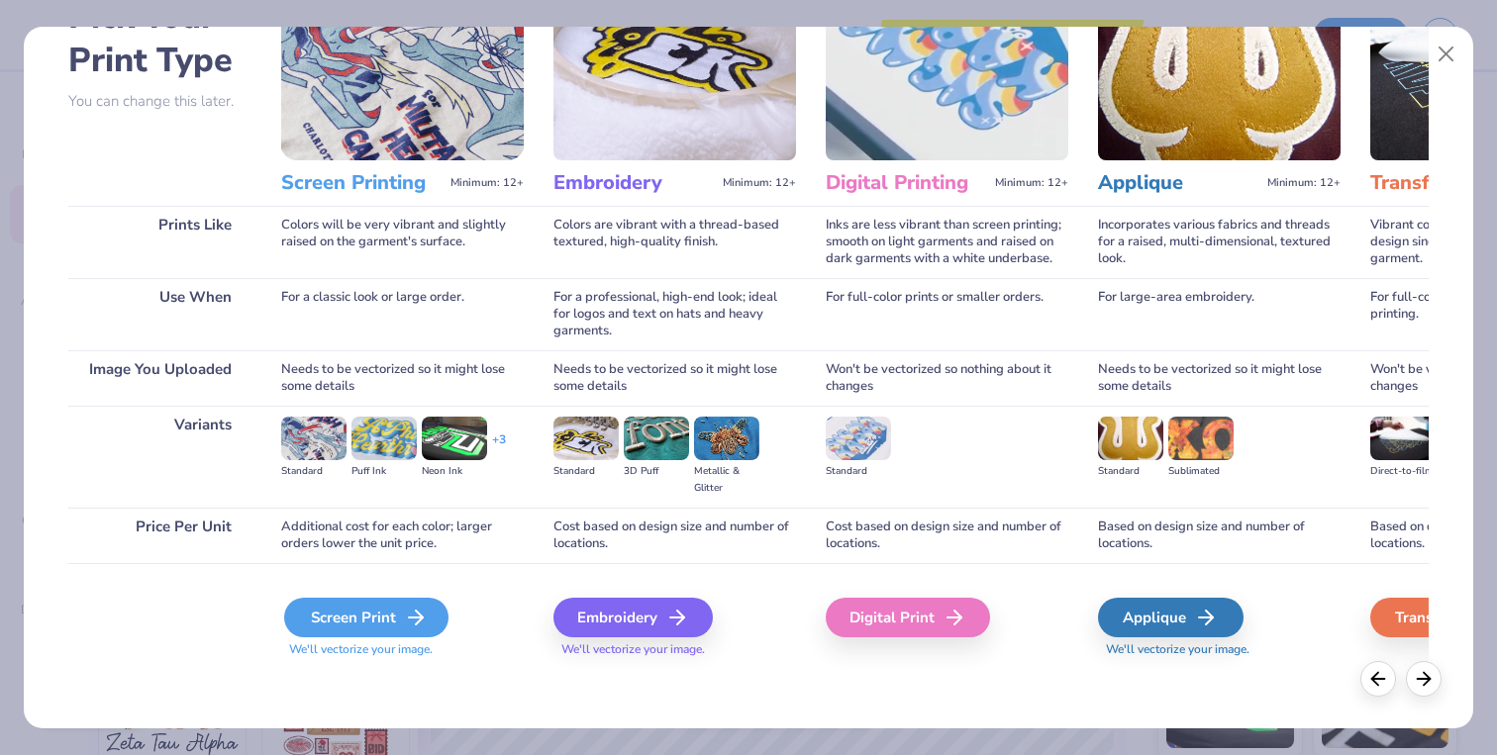
click at [375, 630] on div "Screen Print" at bounding box center [366, 618] width 164 height 40
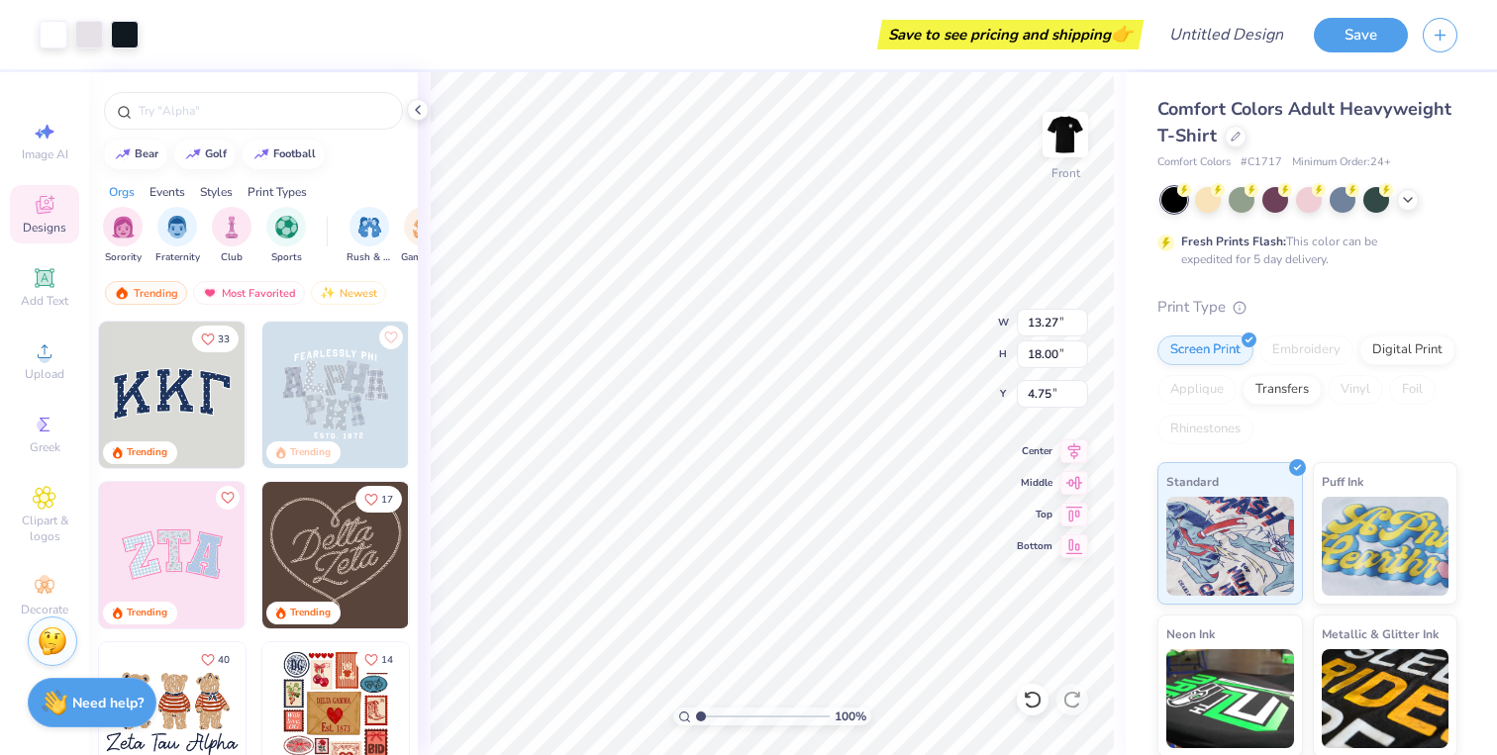
type input "3.00"
type input "12.24"
type input "16.61"
click at [1067, 129] on img at bounding box center [1065, 134] width 79 height 79
click at [1067, 129] on img at bounding box center [1065, 135] width 40 height 40
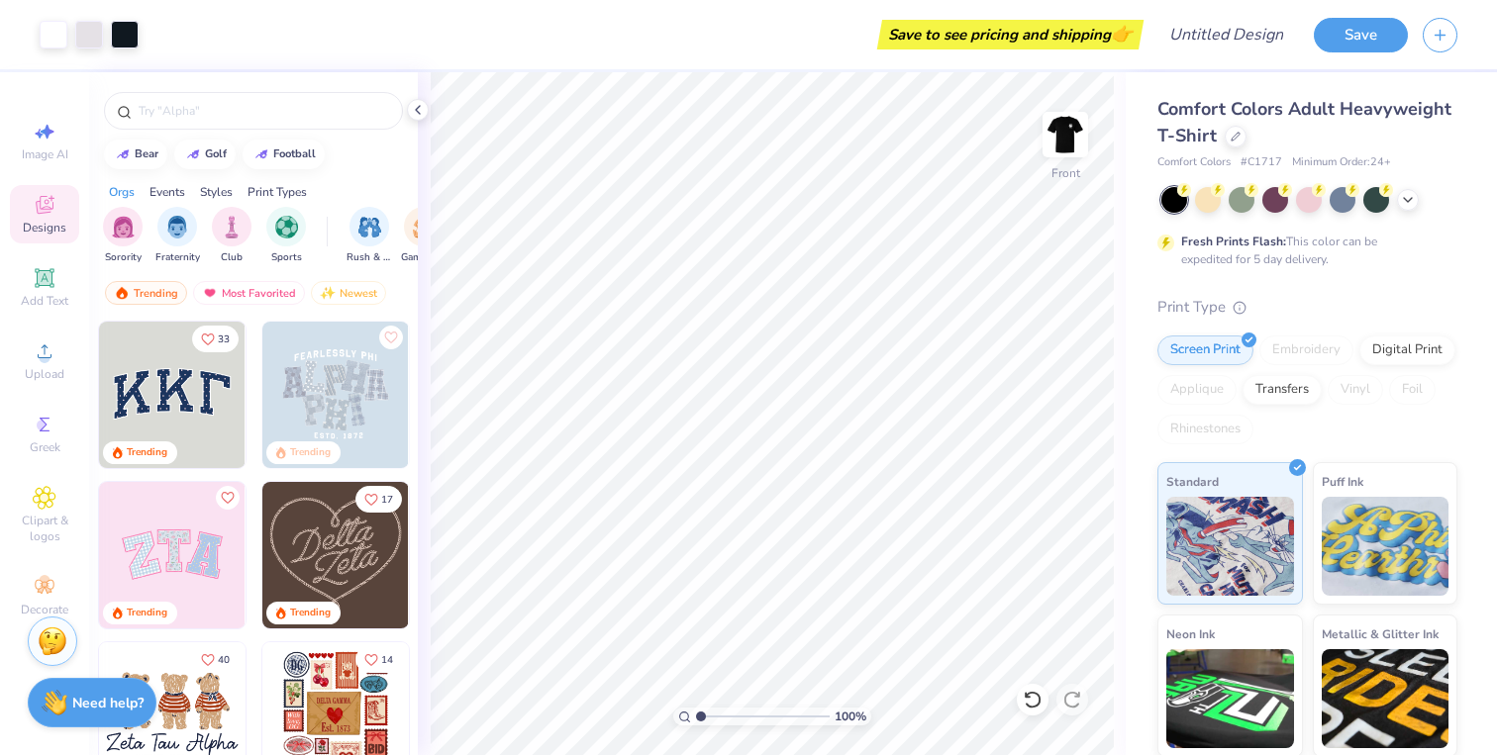
click at [1067, 129] on img at bounding box center [1065, 135] width 40 height 40
type input "11.38"
type input "15.44"
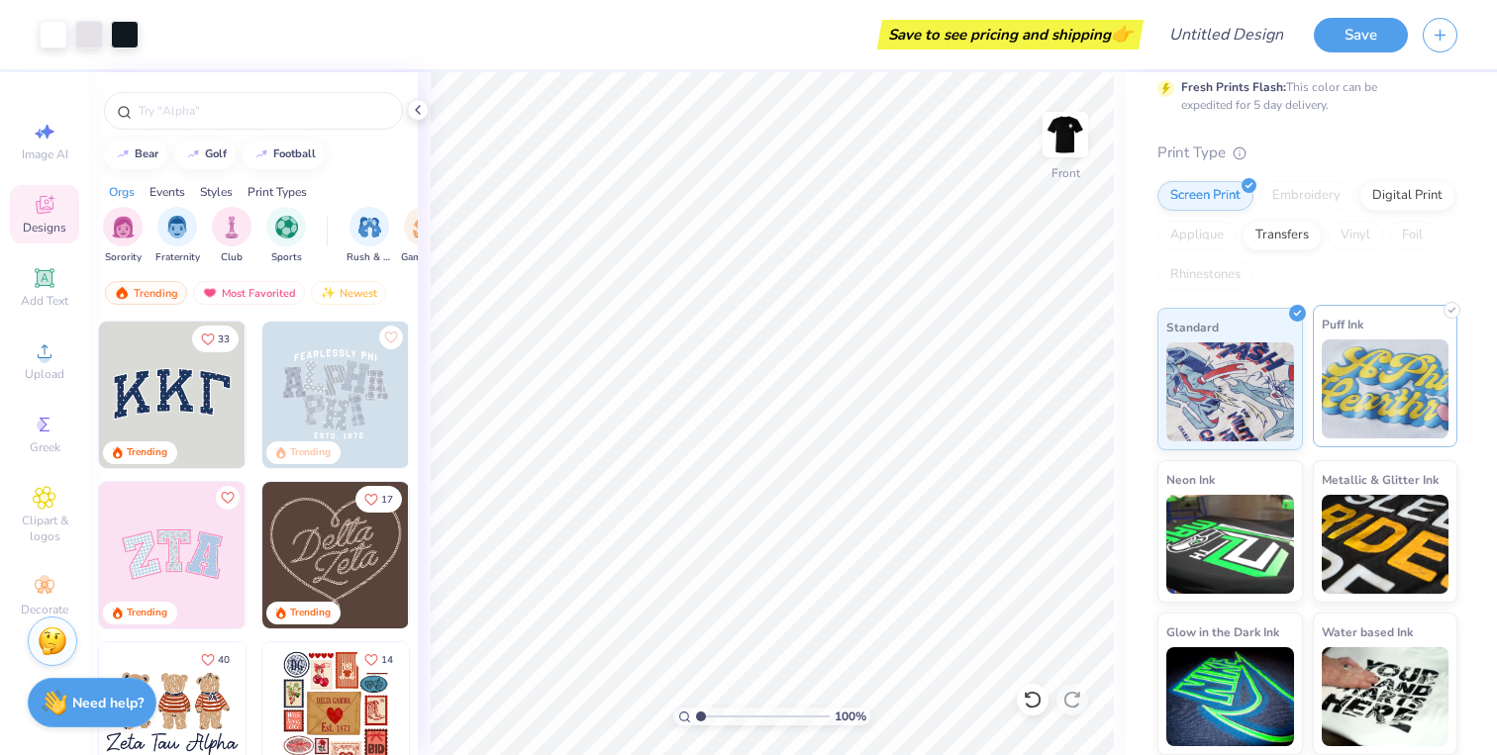
scroll to position [0, 0]
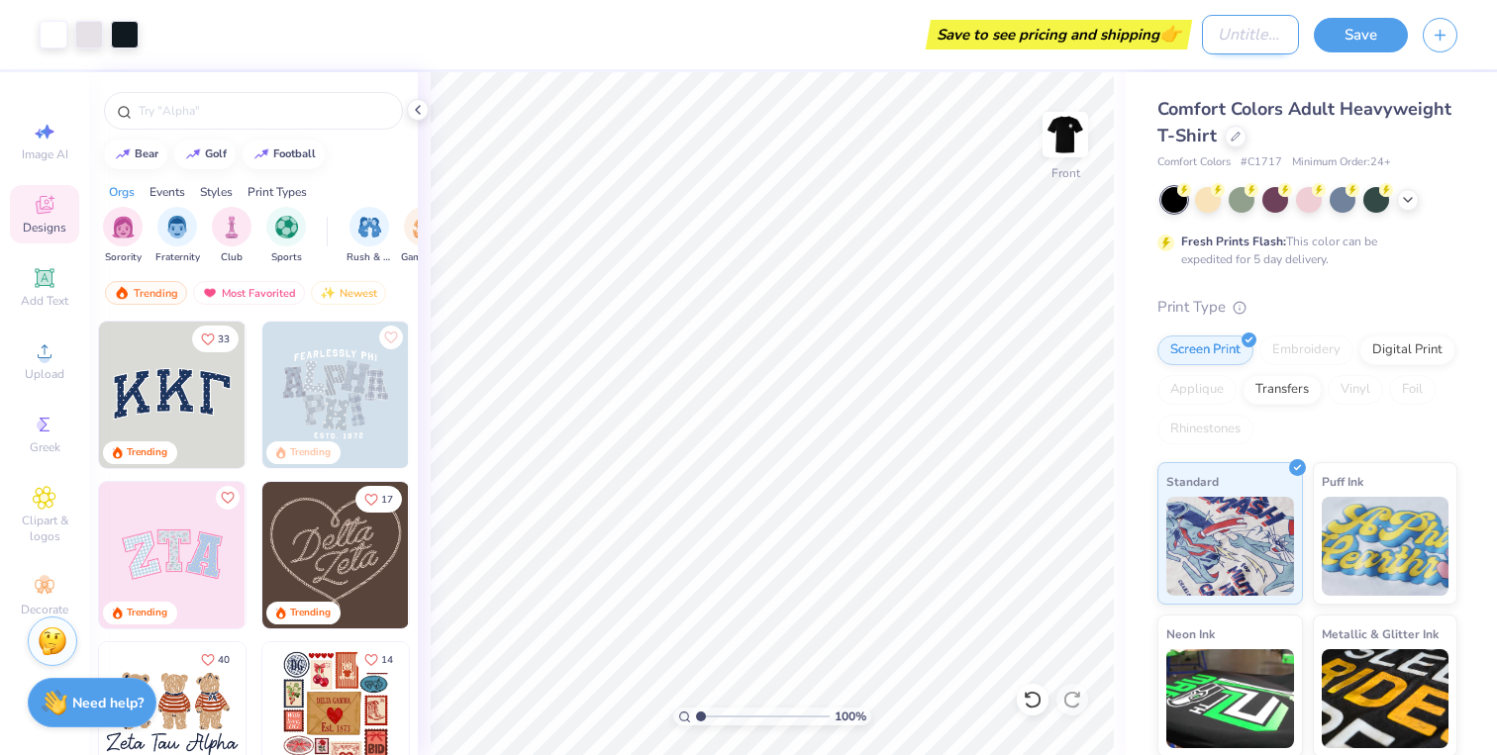
click at [1250, 43] on input "Design Title" at bounding box center [1250, 35] width 97 height 40
type input "Barkada of SCU Gen Member Shirts"
click at [1193, 56] on div "Art colors Save to see pricing and shipping 👉 Design Title Barkada of SCU Gen M…" at bounding box center [748, 34] width 1497 height 69
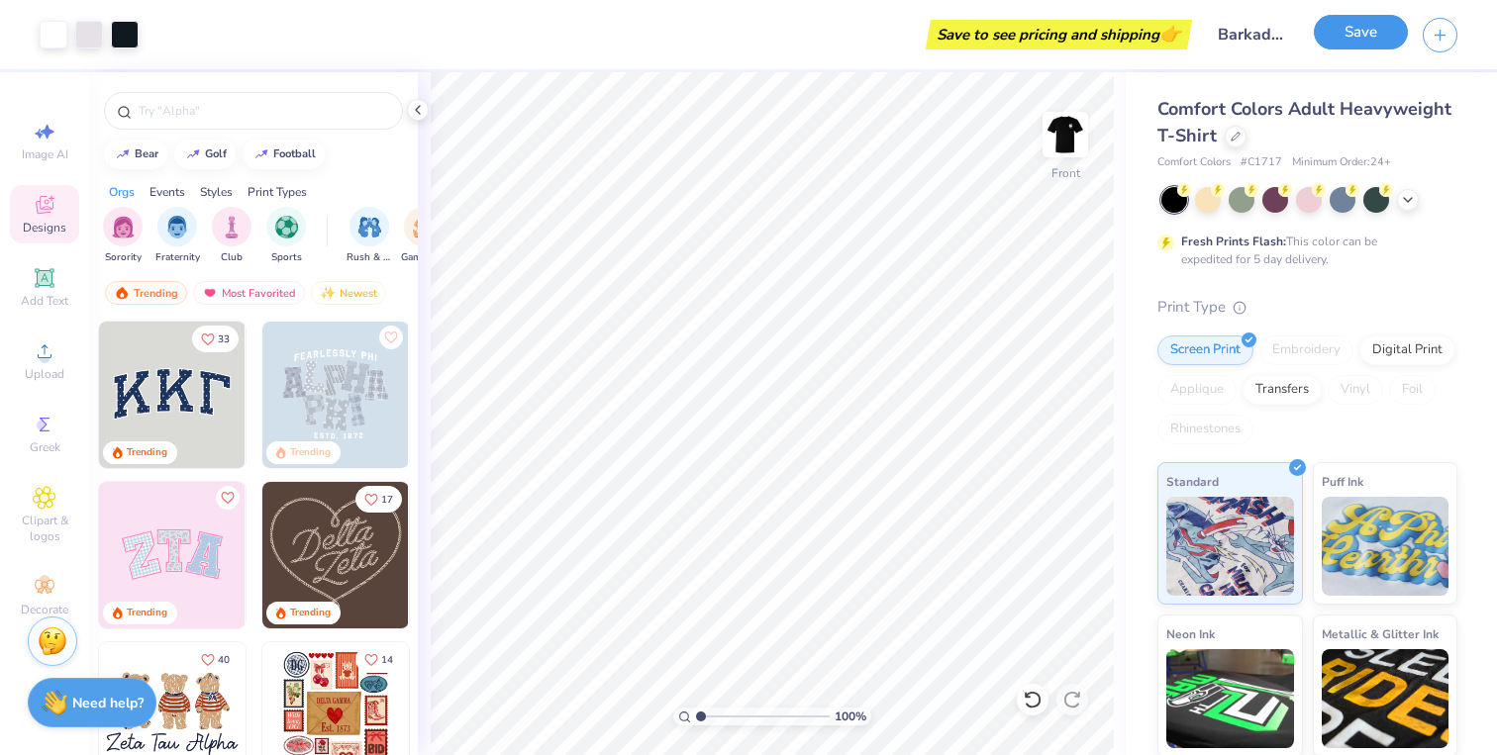
click at [1348, 35] on button "Save" at bounding box center [1361, 32] width 94 height 35
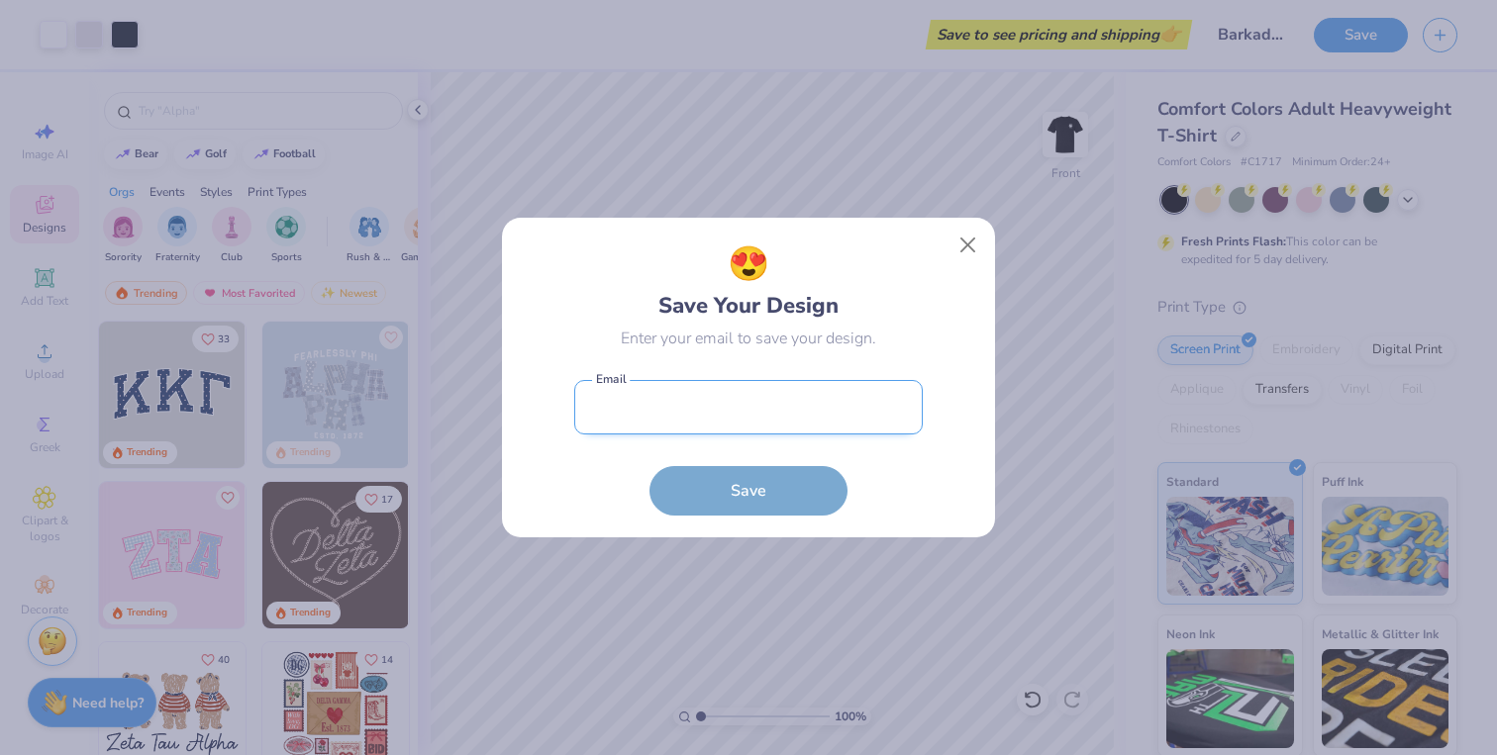
click at [822, 413] on input "email" at bounding box center [748, 407] width 348 height 54
type input "[EMAIL_ADDRESS][DOMAIN_NAME]"
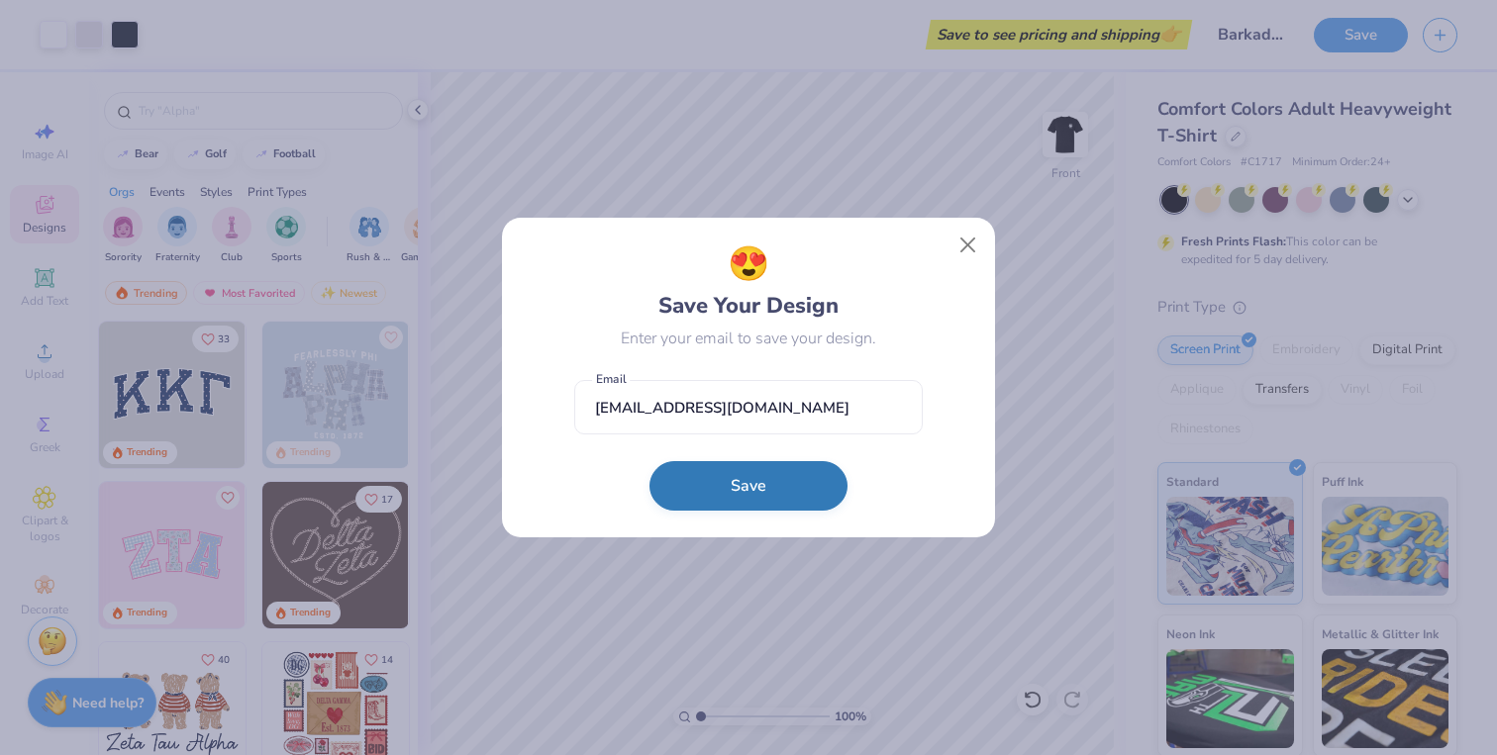
click at [783, 483] on button "Save" at bounding box center [748, 485] width 198 height 49
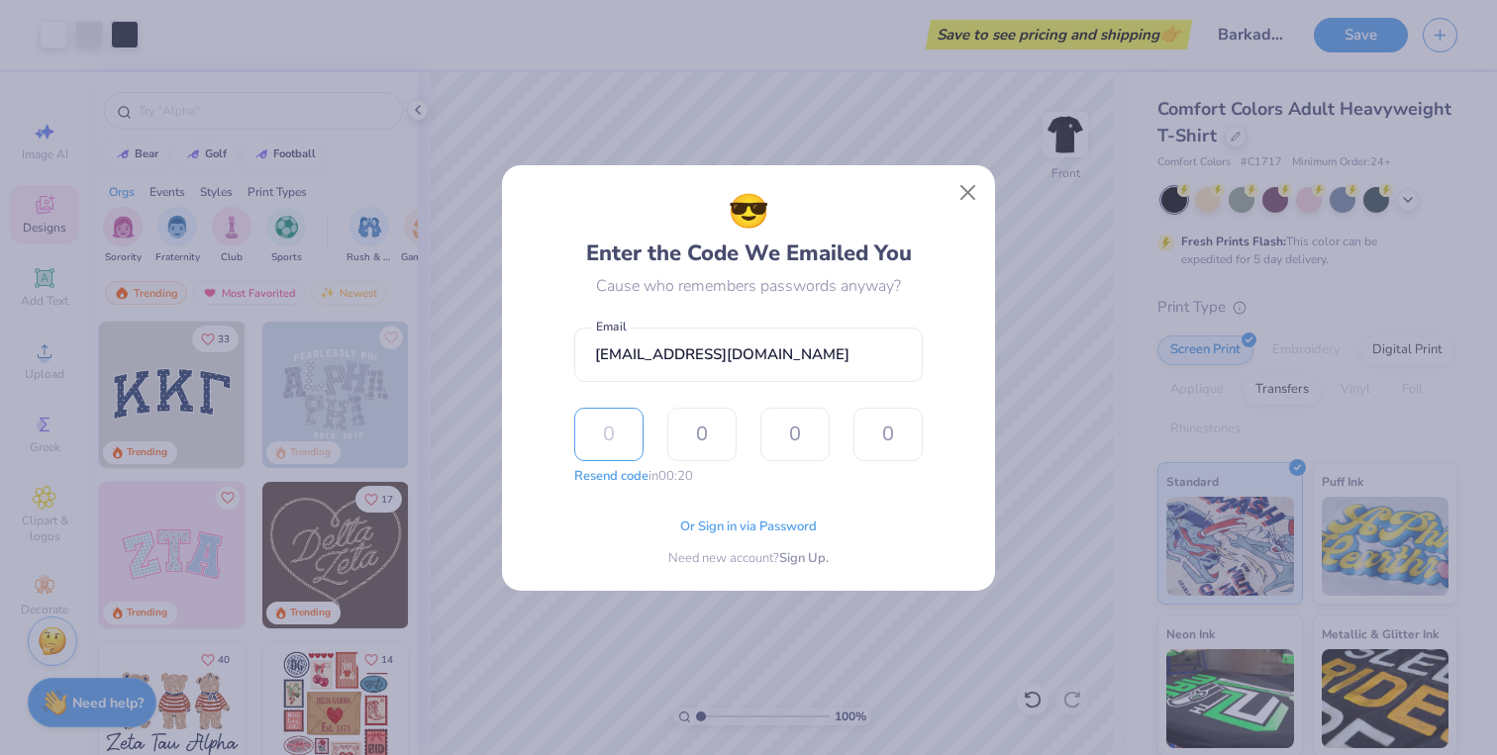
type input "1"
type input "6"
type input "2"
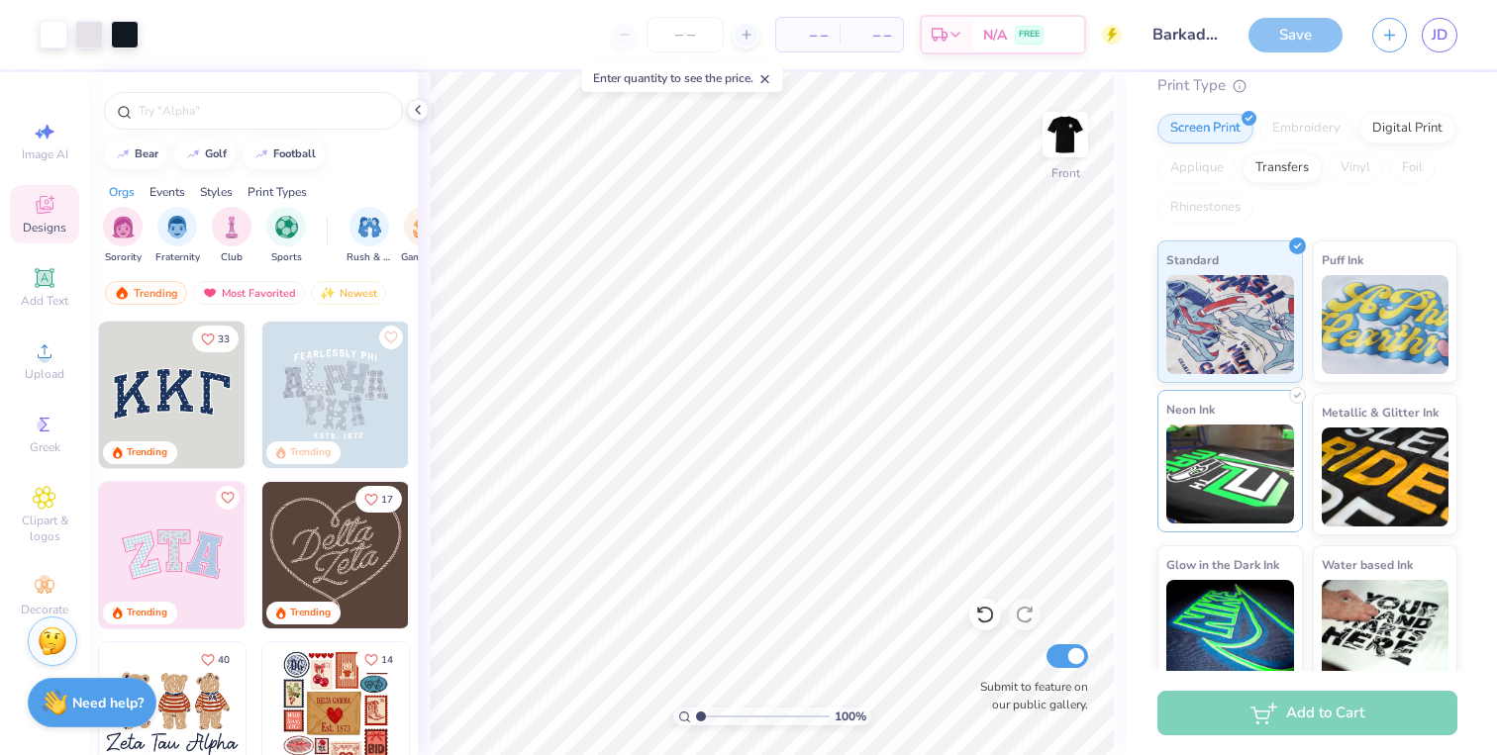
scroll to position [226, 0]
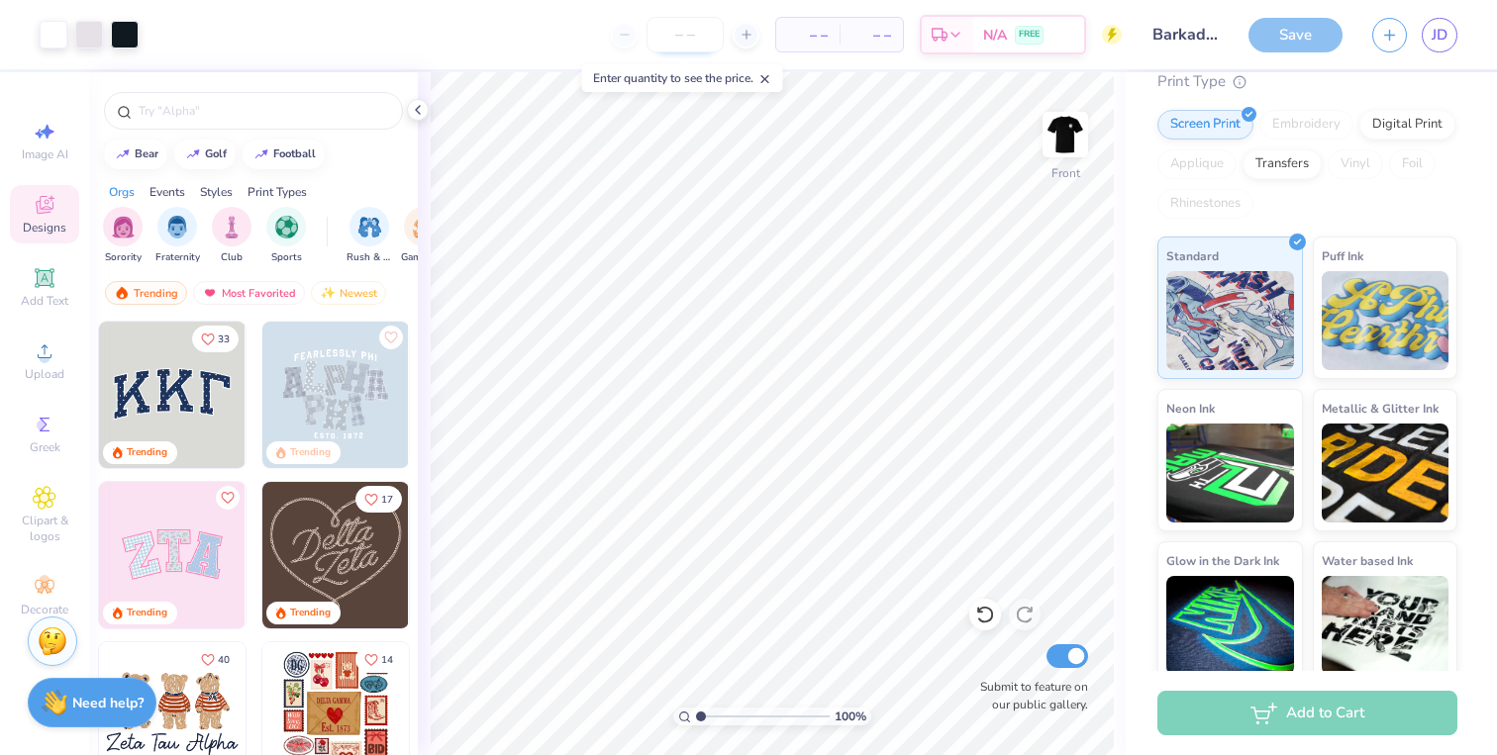
click at [698, 31] on input "number" at bounding box center [684, 35] width 77 height 36
click at [624, 27] on div at bounding box center [685, 35] width 148 height 36
click at [740, 36] on icon at bounding box center [746, 35] width 14 height 14
click at [687, 39] on icon at bounding box center [680, 35] width 14 height 14
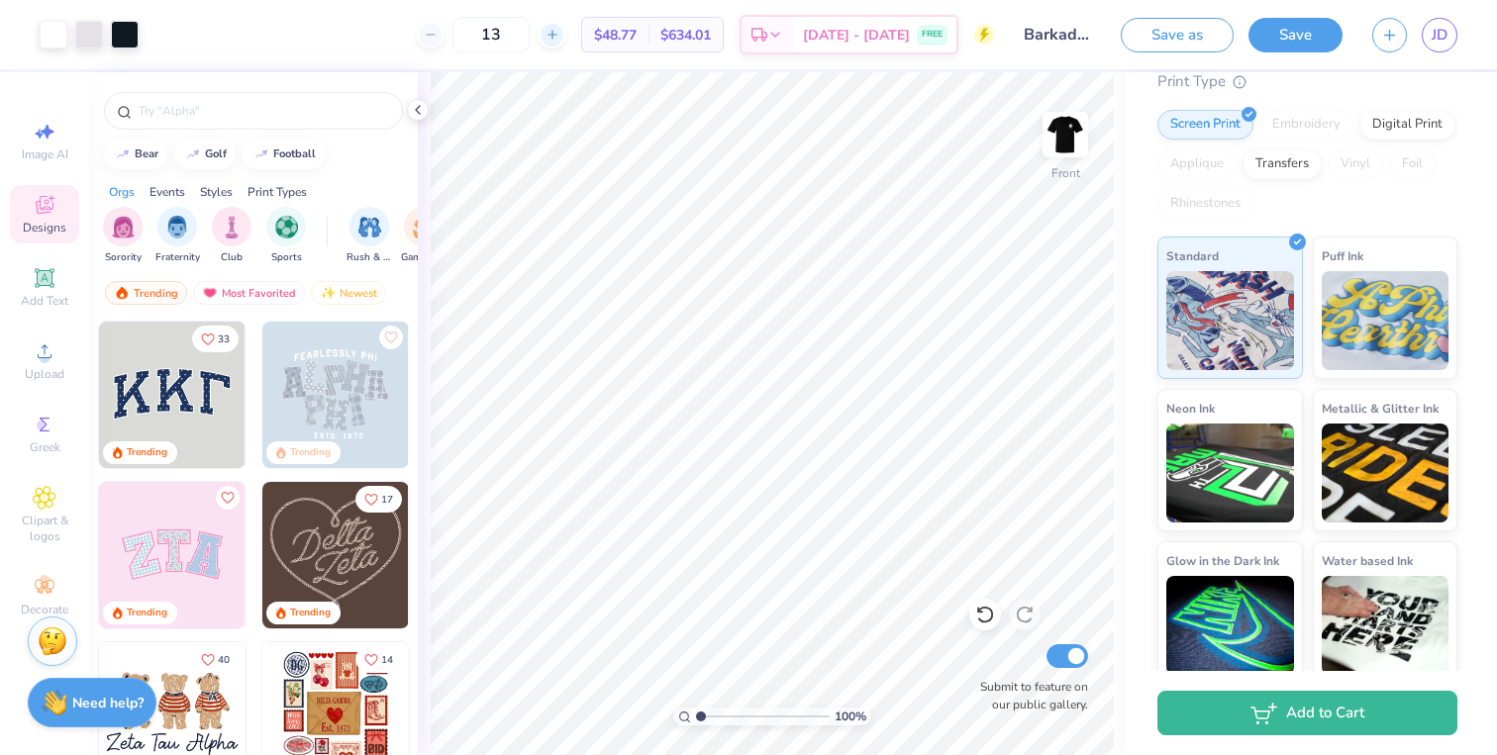
click at [565, 46] on div at bounding box center [552, 35] width 27 height 27
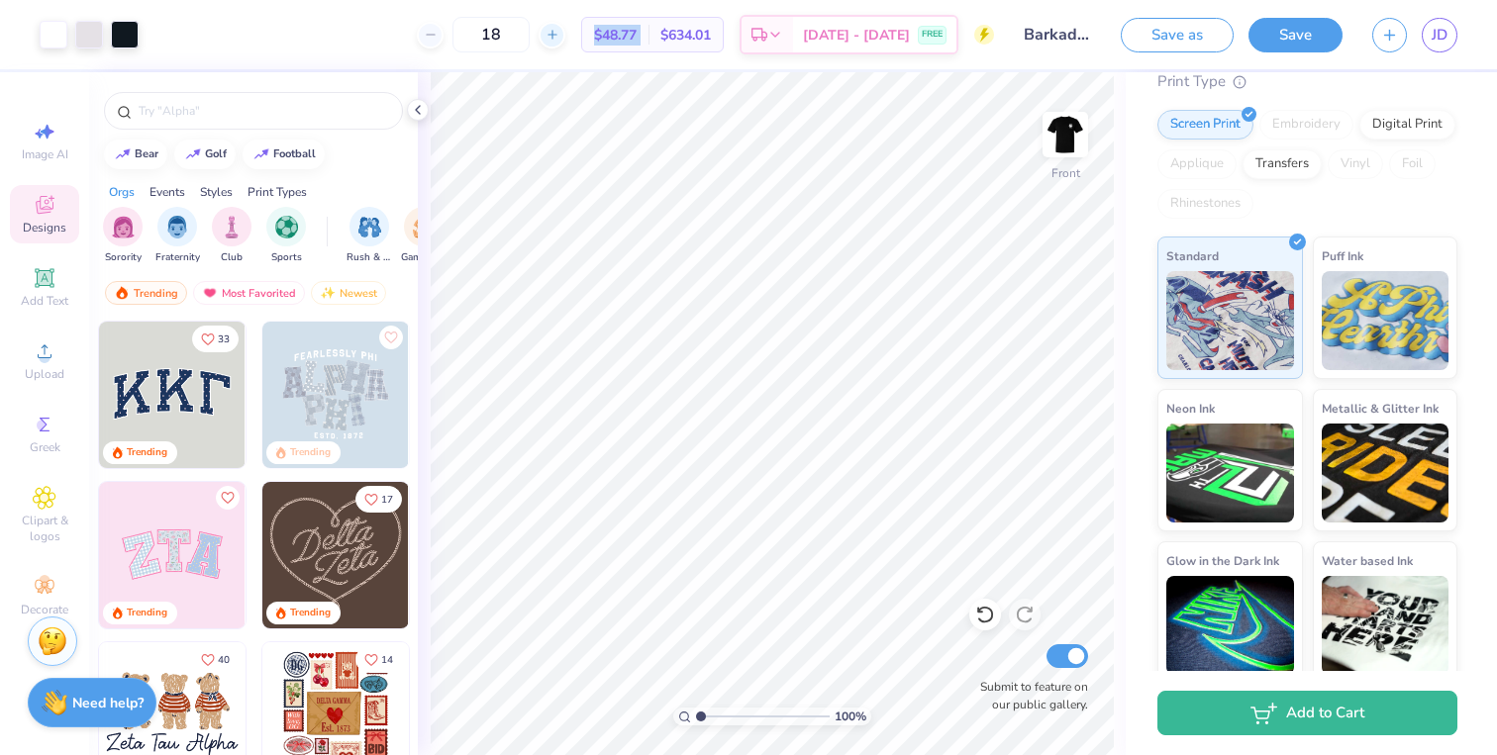
click at [565, 46] on div at bounding box center [552, 35] width 27 height 27
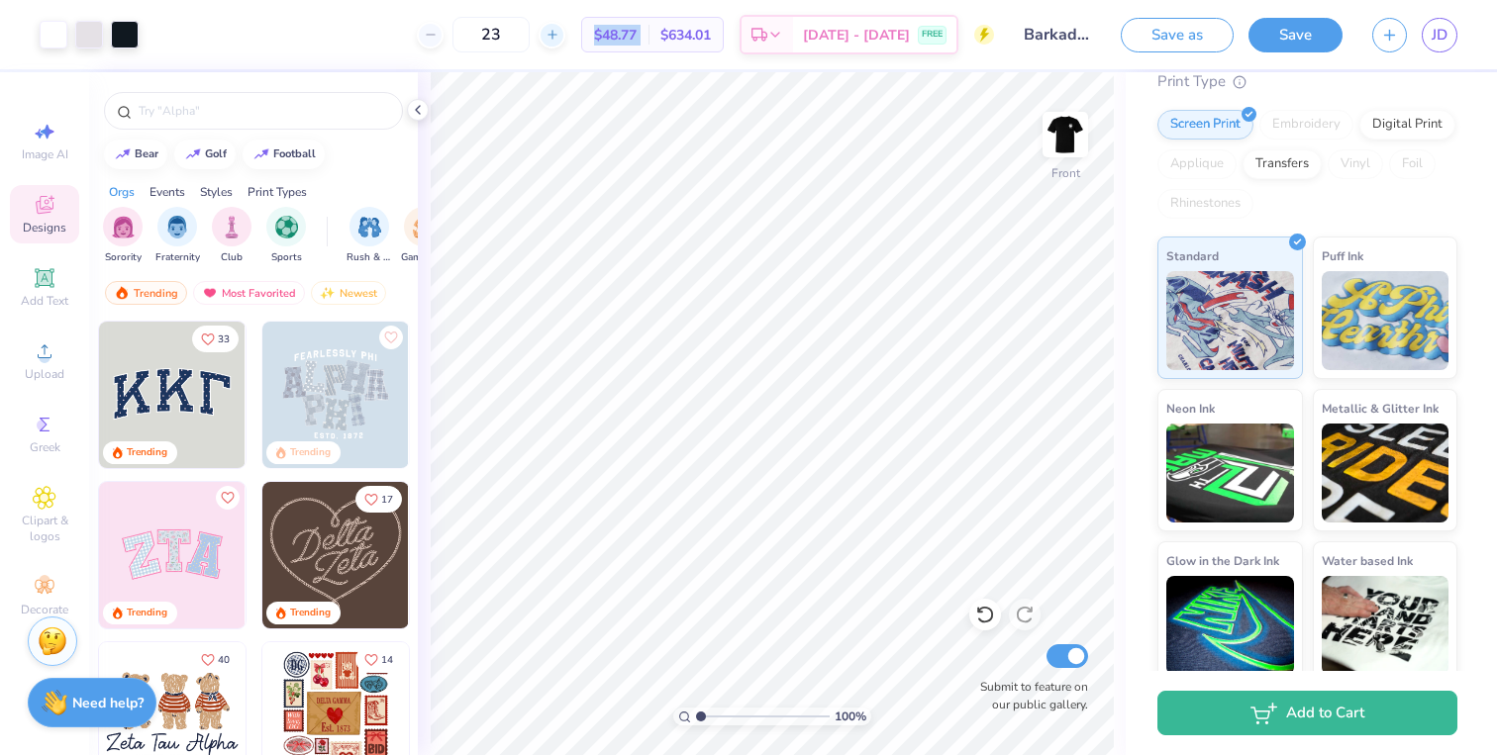
click at [565, 46] on div at bounding box center [552, 35] width 27 height 27
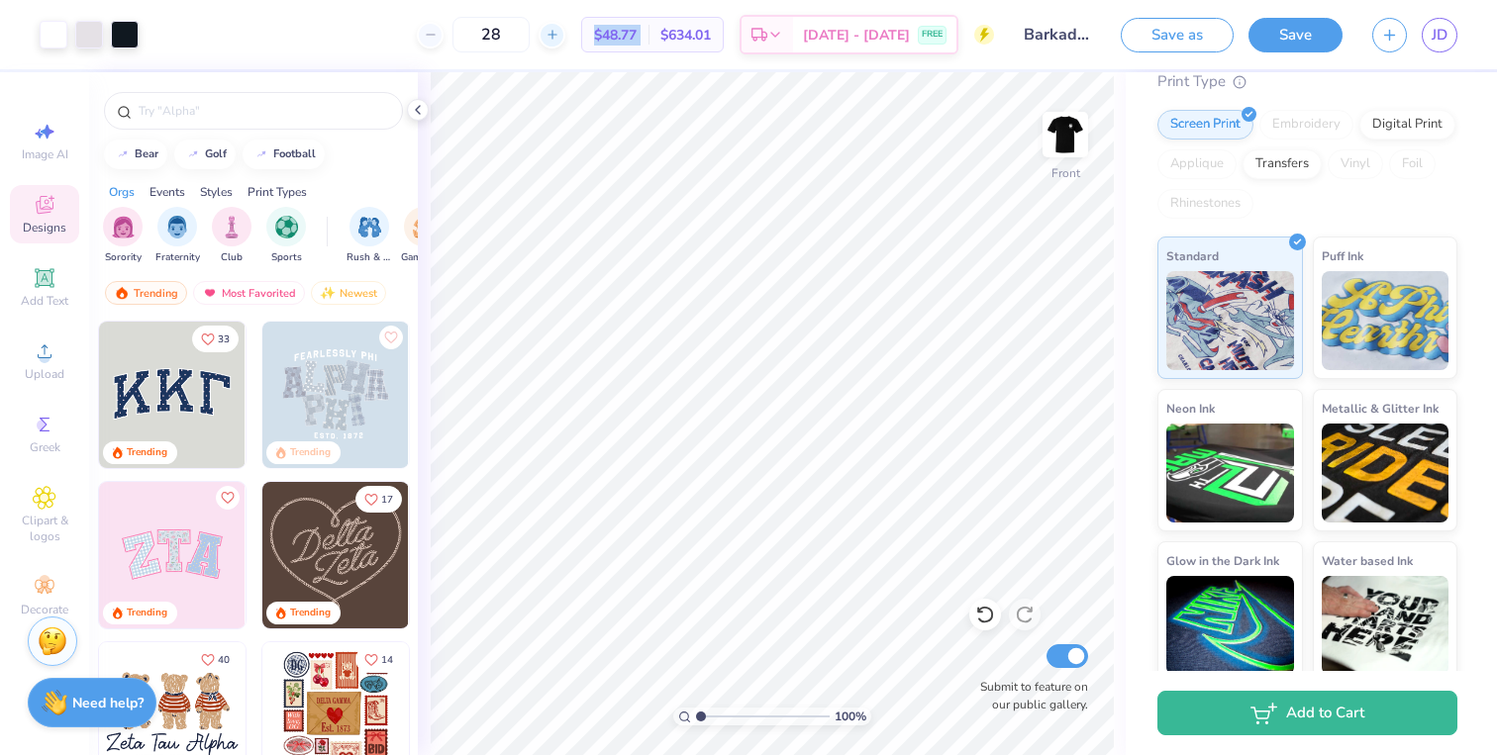
click at [565, 46] on div at bounding box center [552, 35] width 27 height 27
click at [529, 31] on input "31" at bounding box center [490, 35] width 77 height 36
type input "3"
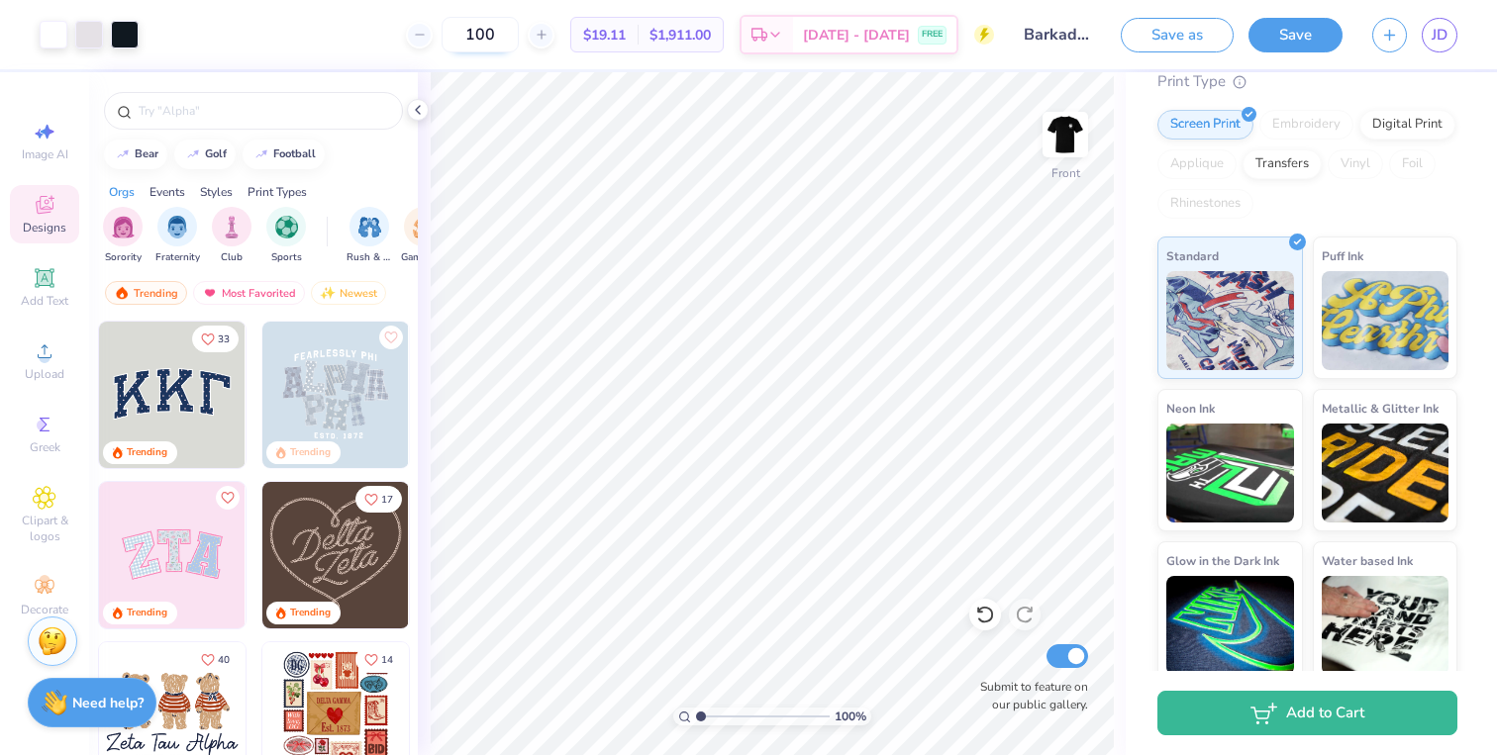
click at [519, 43] on input "100" at bounding box center [480, 35] width 77 height 36
click at [779, 36] on polyline at bounding box center [775, 38] width 8 height 4
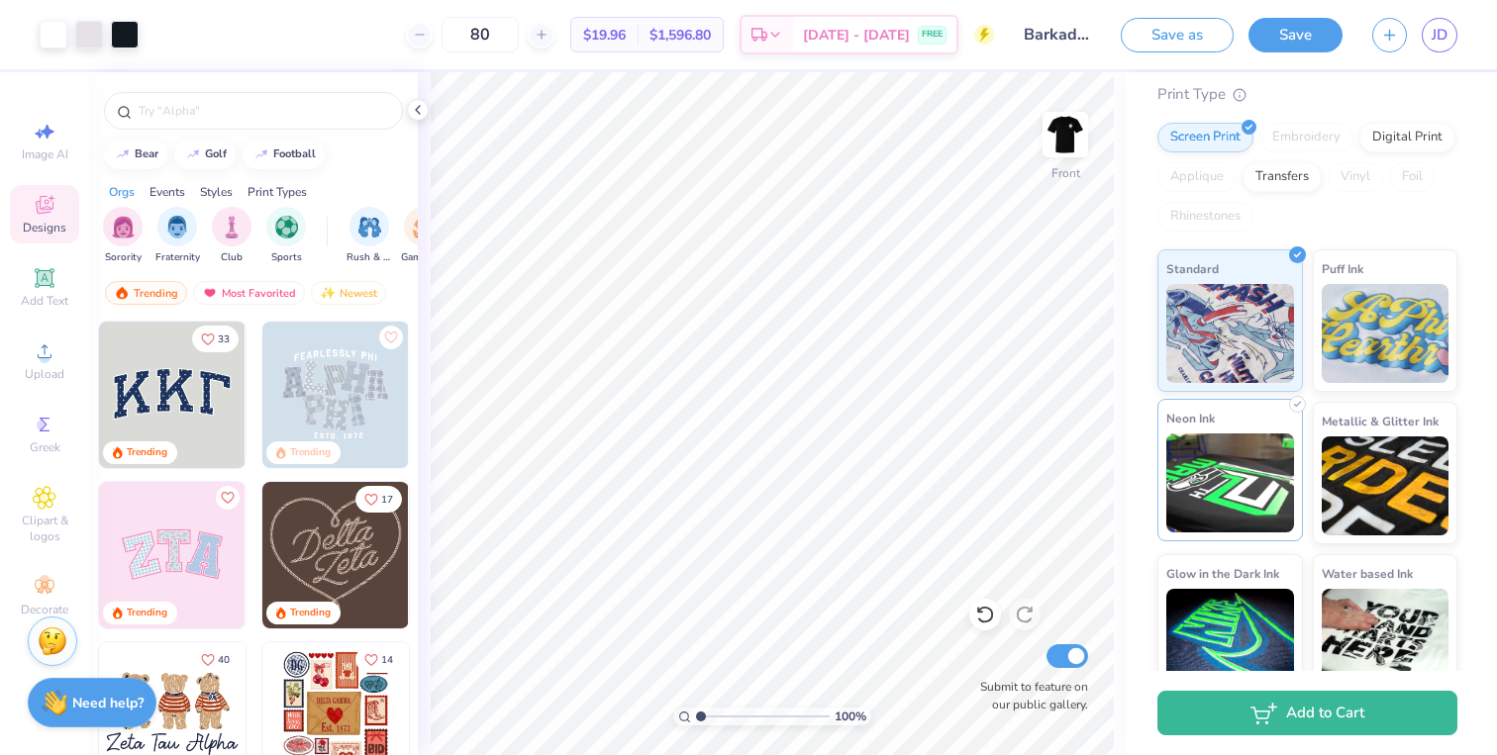
scroll to position [271, 0]
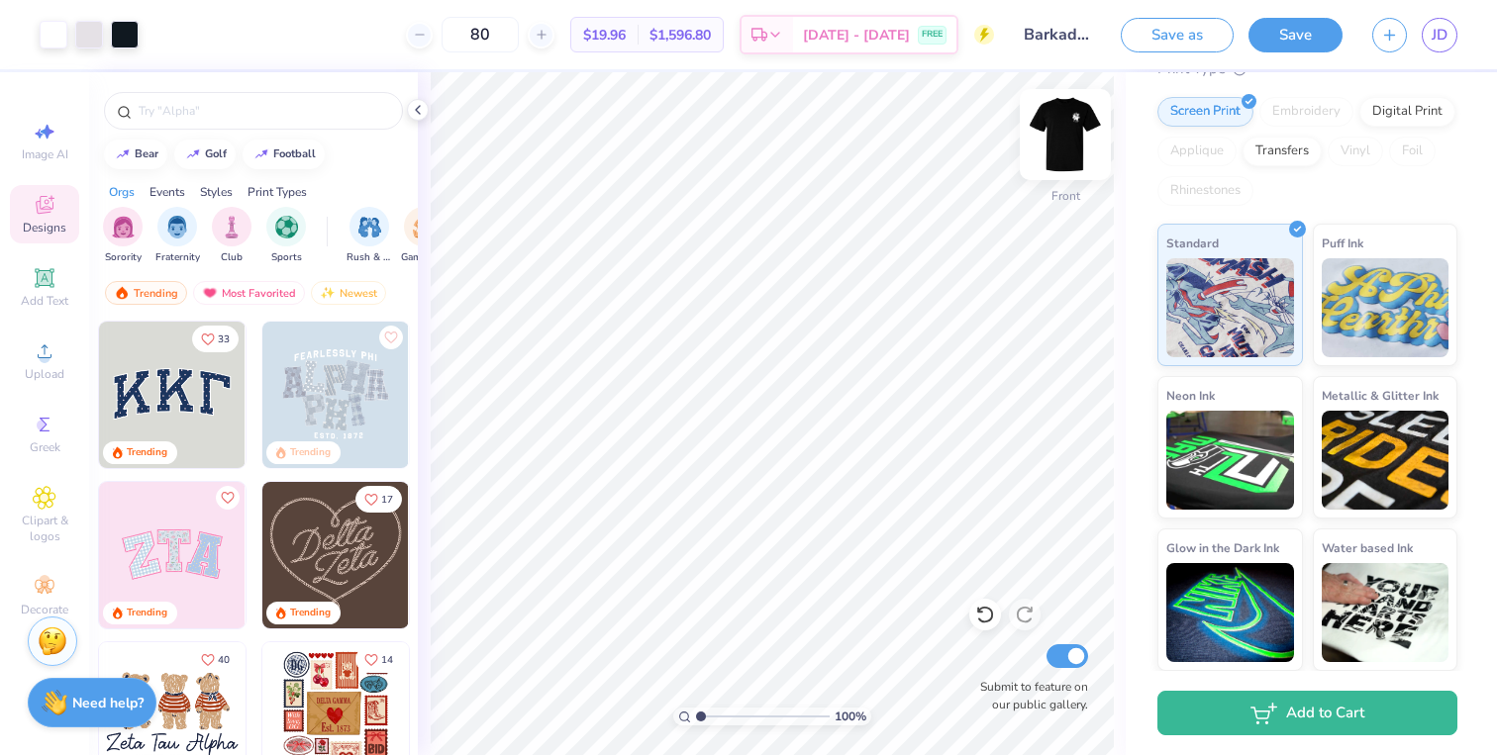
click at [1076, 123] on img at bounding box center [1065, 134] width 79 height 79
click at [1076, 123] on img at bounding box center [1065, 135] width 40 height 40
click at [1077, 124] on img at bounding box center [1065, 134] width 79 height 79
click at [1077, 124] on img at bounding box center [1065, 135] width 40 height 40
click at [548, 37] on icon at bounding box center [542, 35] width 14 height 14
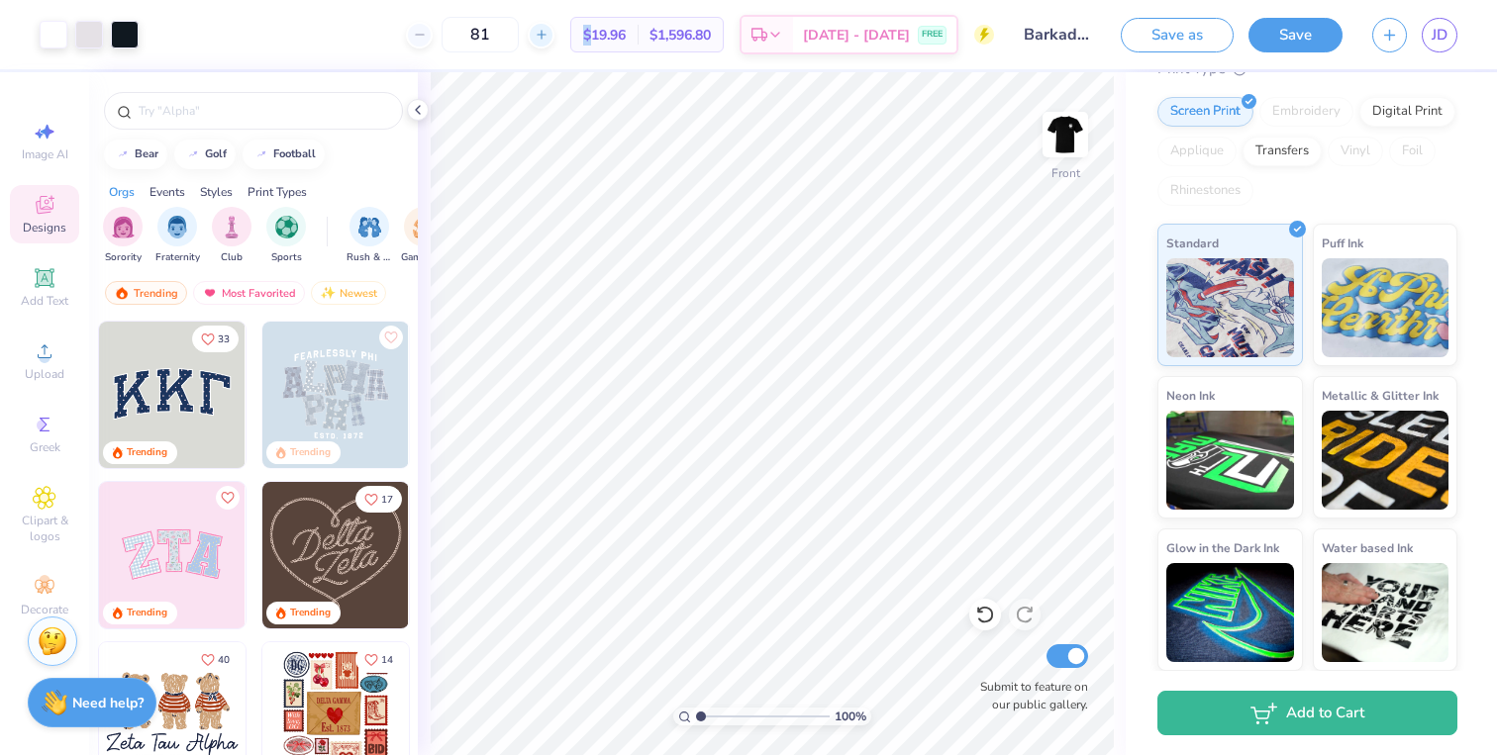
click at [548, 37] on icon at bounding box center [542, 35] width 14 height 14
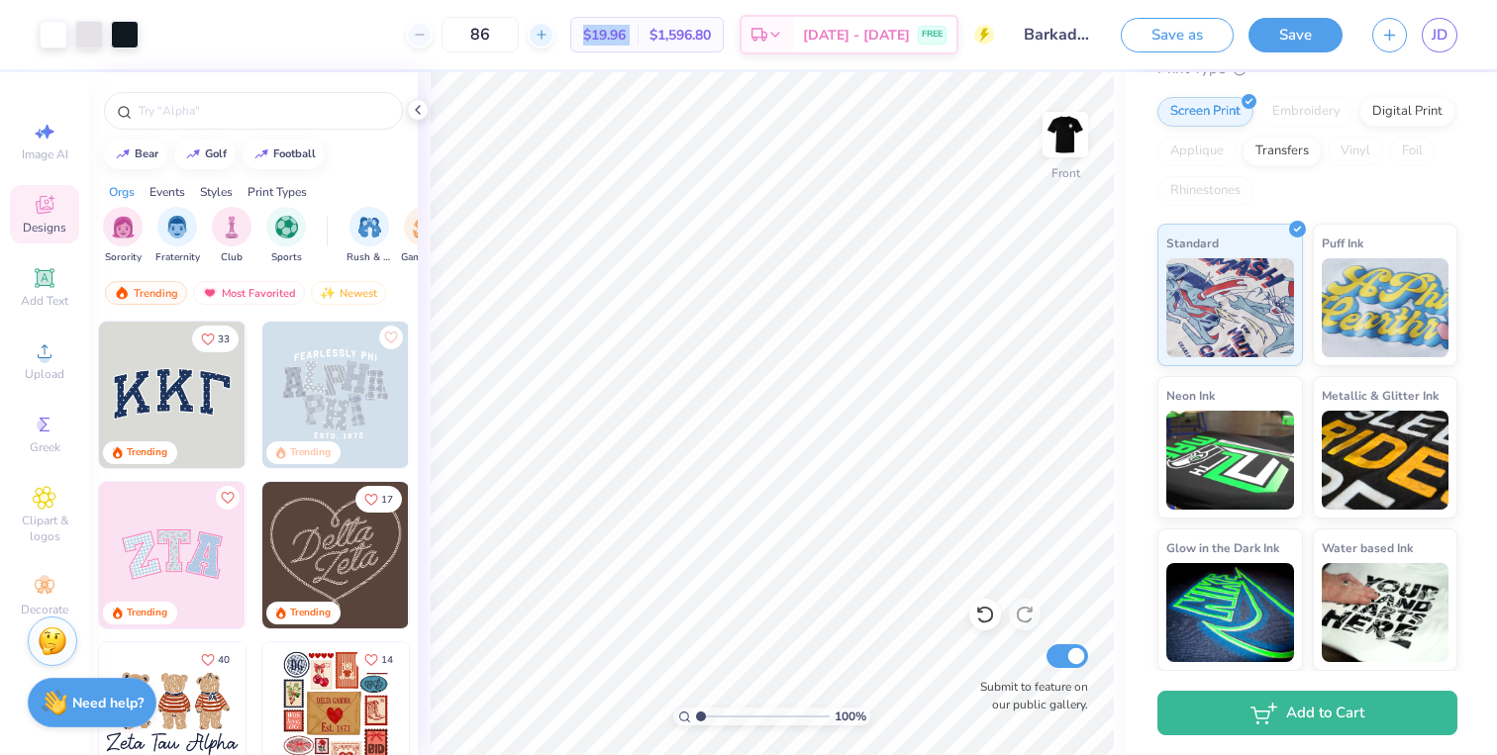
click at [548, 37] on icon at bounding box center [542, 35] width 14 height 14
click at [566, 37] on input "88" at bounding box center [557, 35] width 77 height 36
click at [548, 40] on icon at bounding box center [542, 35] width 14 height 14
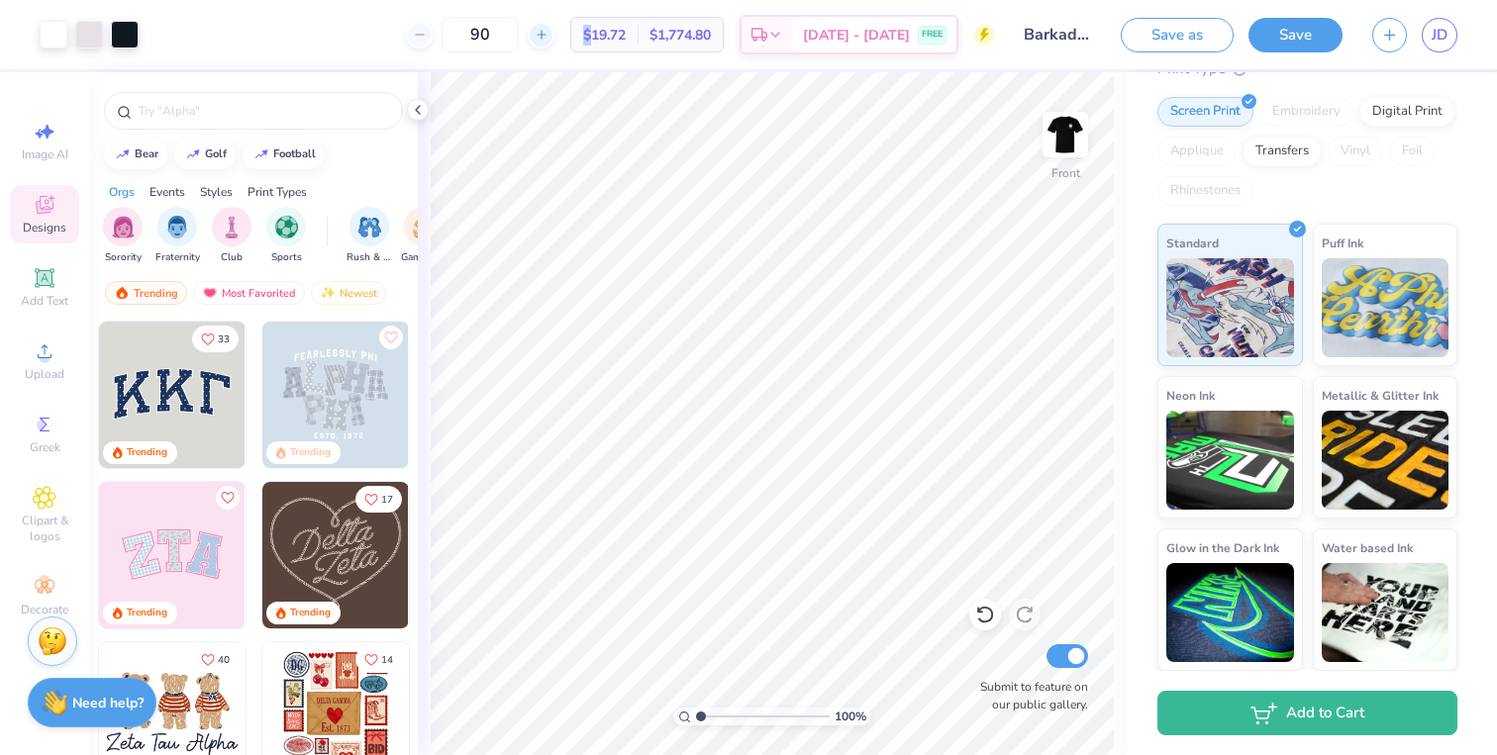
click at [554, 24] on div at bounding box center [541, 35] width 27 height 27
click at [570, 24] on input "94" at bounding box center [557, 35] width 77 height 36
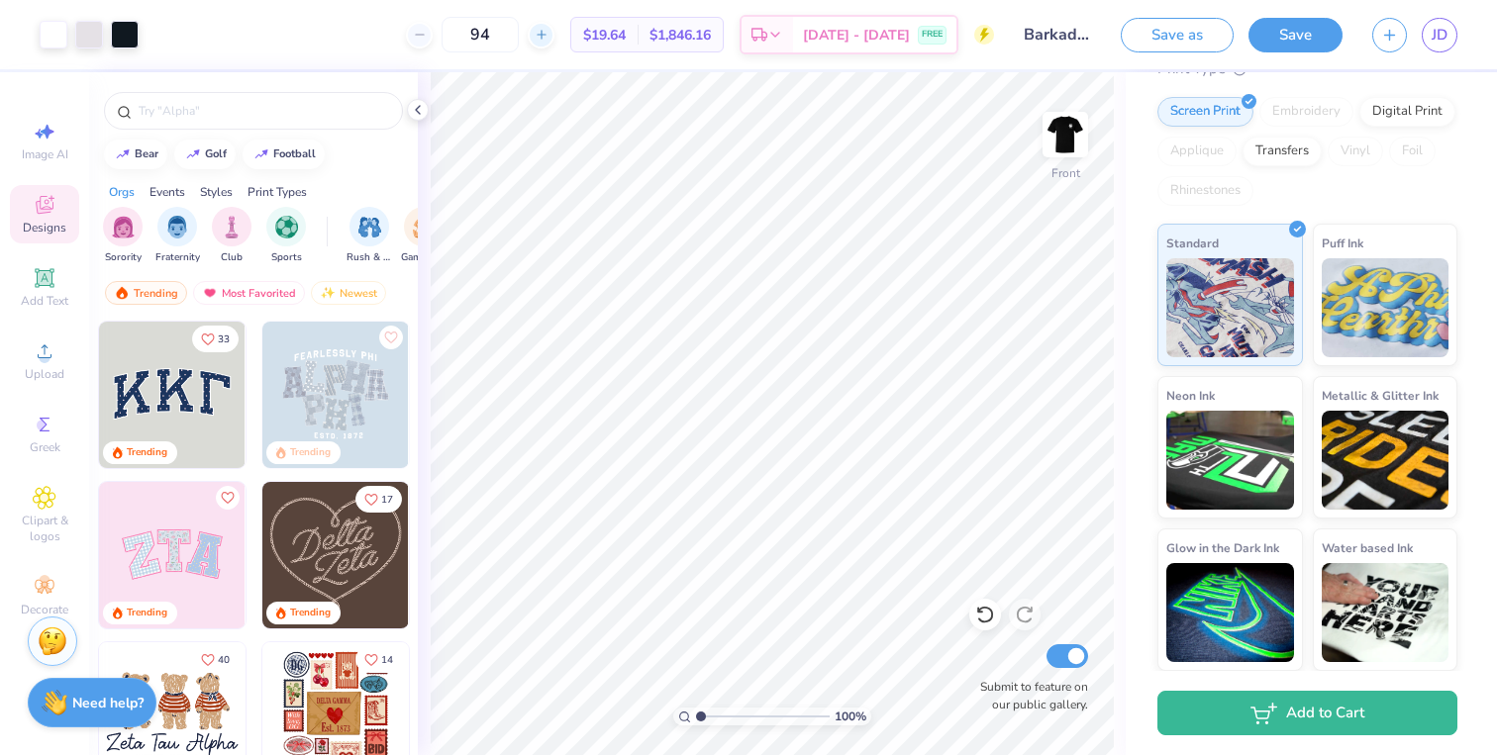
click at [554, 29] on div at bounding box center [541, 35] width 27 height 27
click at [554, 29] on div "95" at bounding box center [480, 35] width 148 height 36
click at [433, 29] on div at bounding box center [419, 35] width 27 height 27
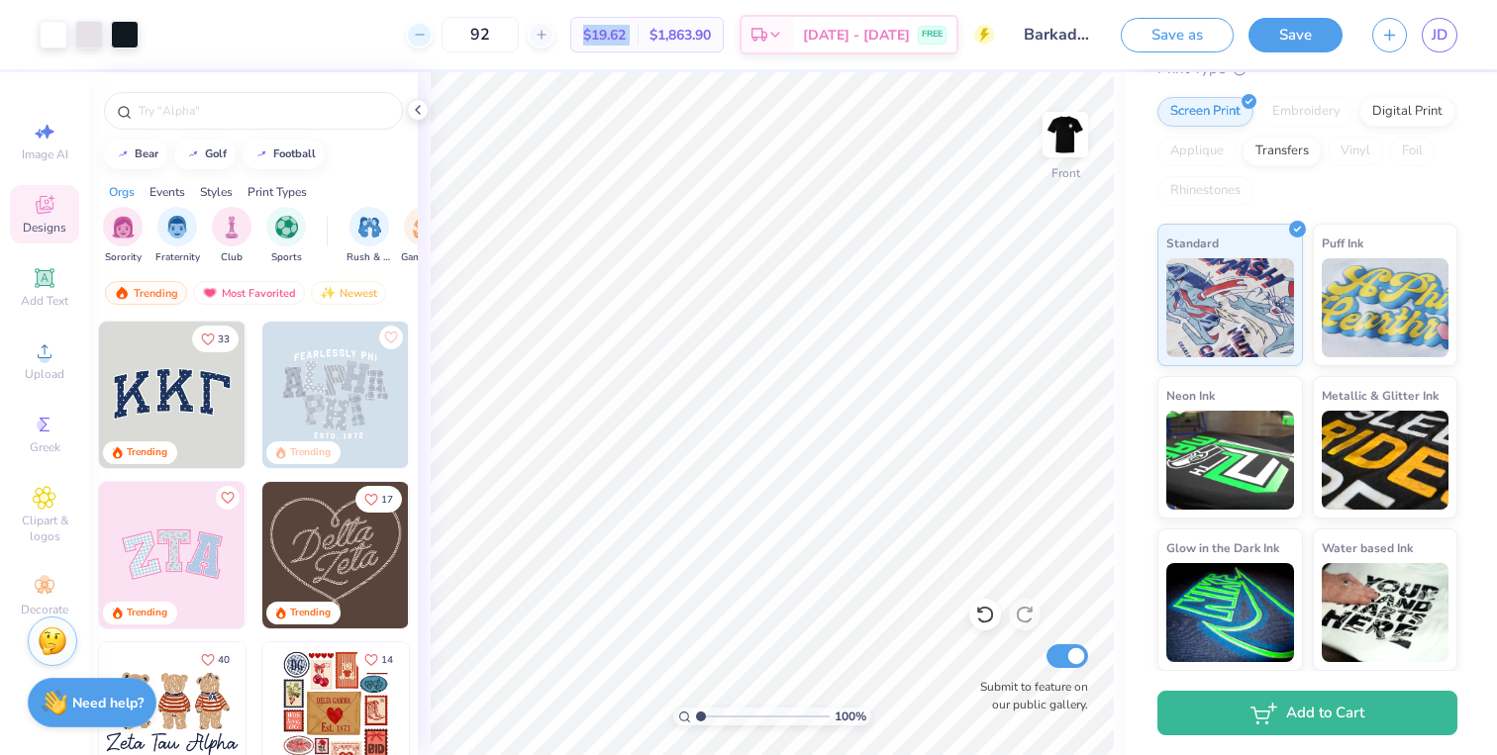
click at [433, 29] on div at bounding box center [419, 35] width 27 height 27
click at [447, 29] on div "91 Per Item Total Est. Delivery N/A FREE" at bounding box center [573, 34] width 840 height 69
click at [433, 29] on div at bounding box center [419, 35] width 27 height 27
type input "90"
click at [91, 38] on div at bounding box center [89, 33] width 28 height 28
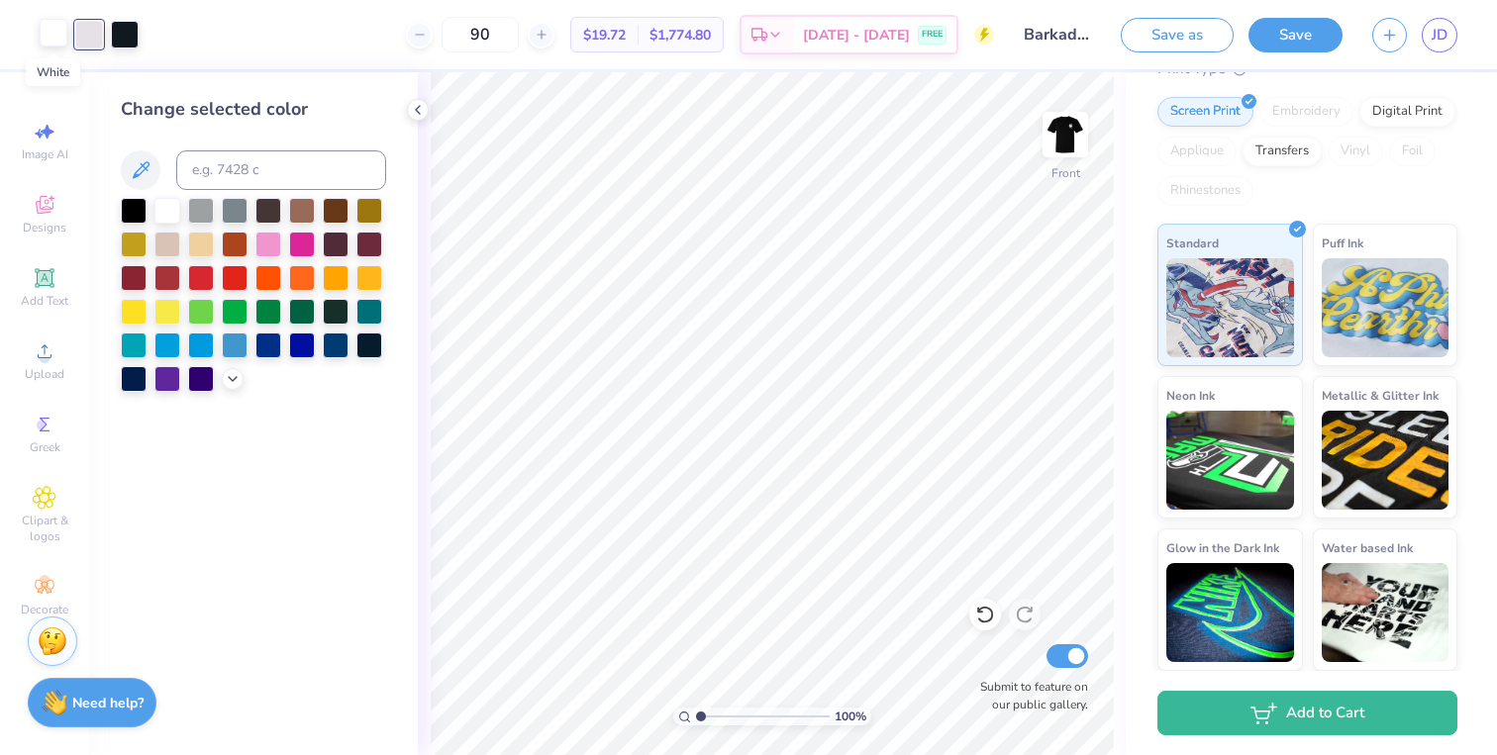
click at [62, 38] on div at bounding box center [54, 33] width 28 height 28
click at [131, 37] on div at bounding box center [125, 33] width 28 height 28
click at [87, 42] on div at bounding box center [89, 33] width 28 height 28
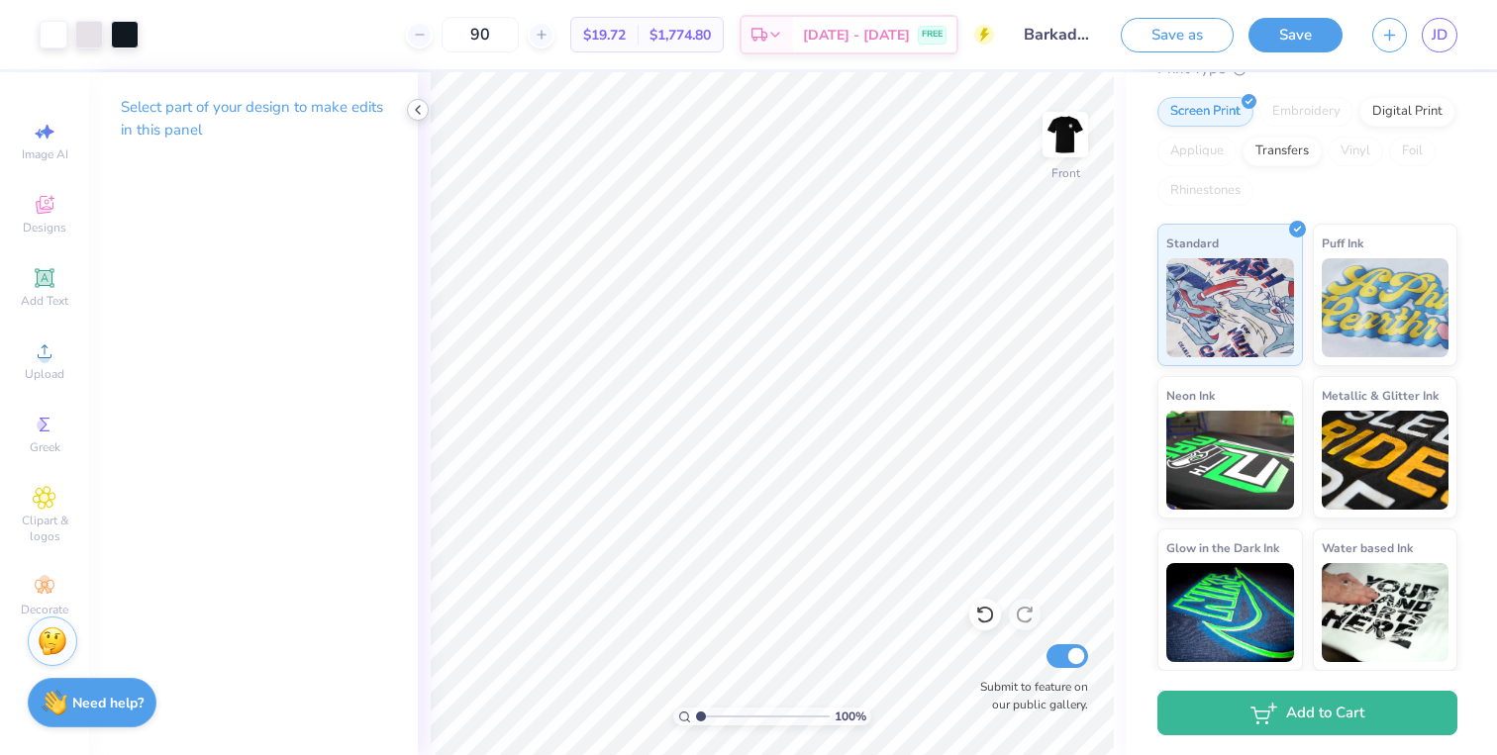
click at [423, 108] on icon at bounding box center [418, 110] width 16 height 16
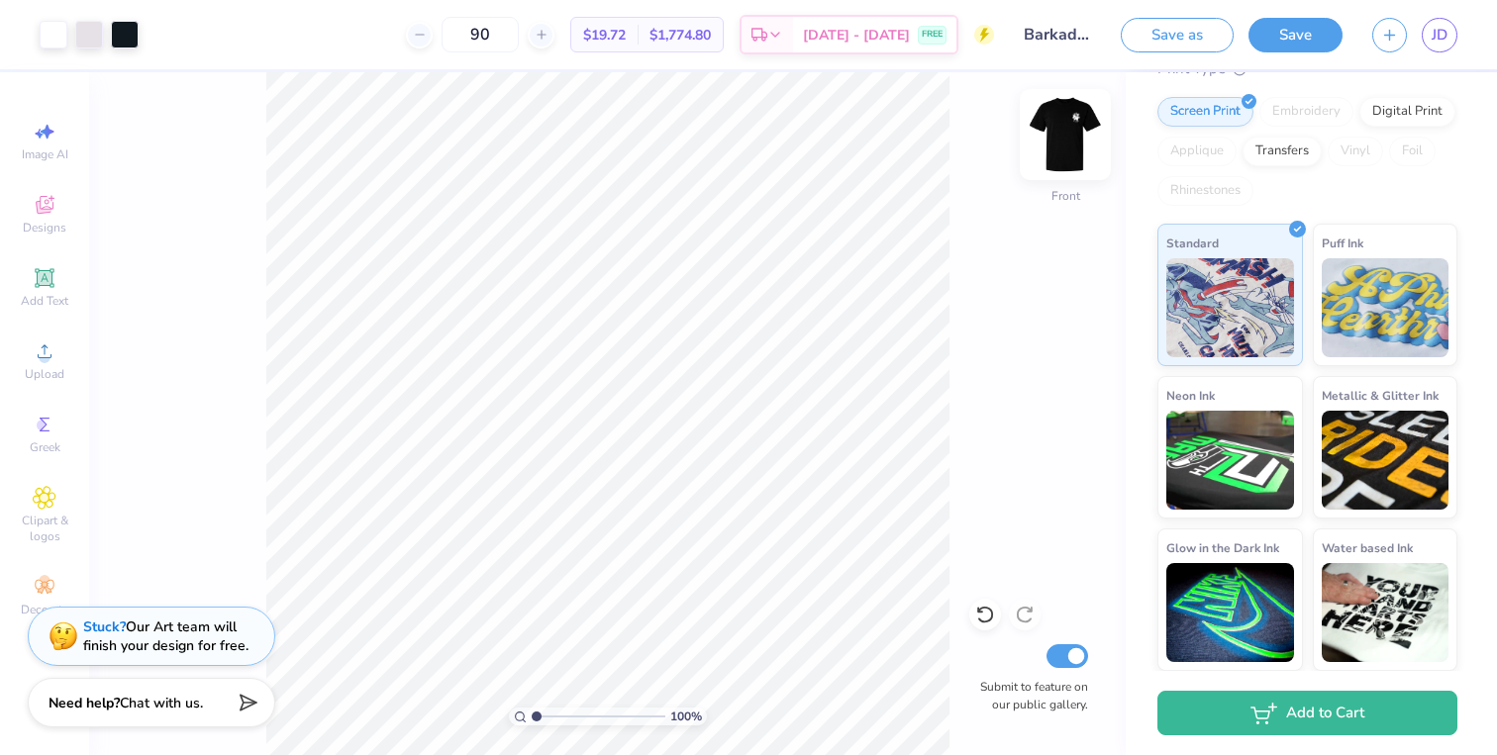
click at [1056, 127] on img at bounding box center [1065, 134] width 79 height 79
click at [1048, 137] on img at bounding box center [1065, 134] width 79 height 79
click at [1049, 137] on img at bounding box center [1065, 134] width 79 height 79
click at [1049, 137] on img at bounding box center [1065, 135] width 40 height 40
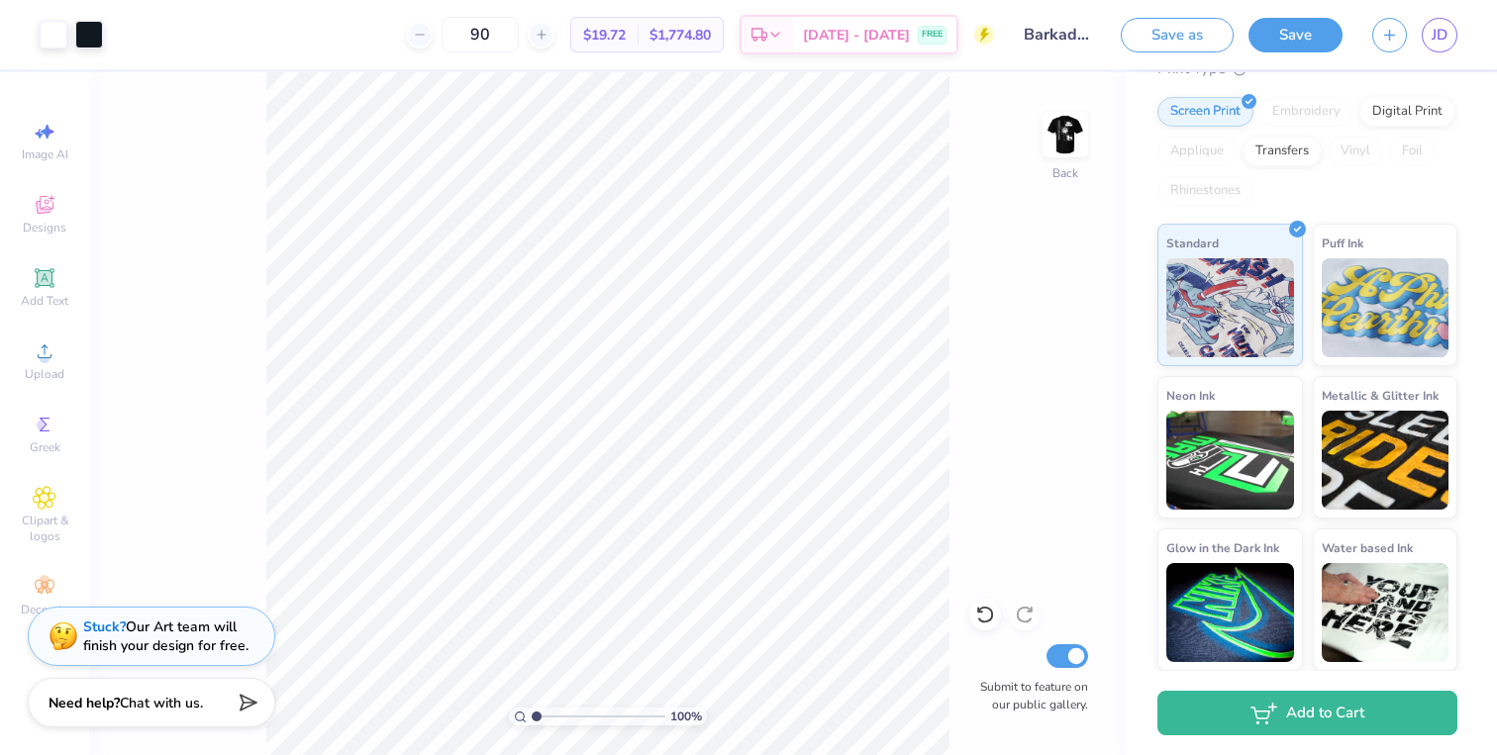
click at [1049, 137] on img at bounding box center [1065, 135] width 40 height 40
